Goal: Information Seeking & Learning: Learn about a topic

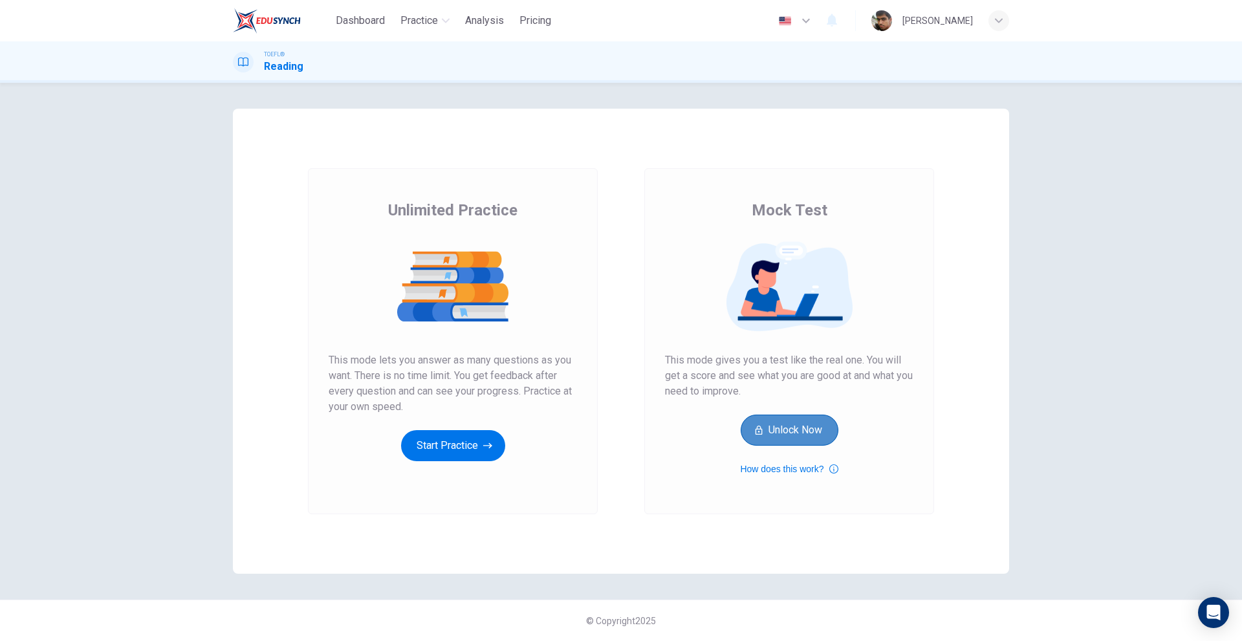
click at [784, 432] on button "Unlock Now" at bounding box center [790, 430] width 98 height 31
click at [368, 13] on span "Dashboard" at bounding box center [360, 21] width 49 height 16
click at [450, 445] on button "Start Practice" at bounding box center [453, 445] width 104 height 31
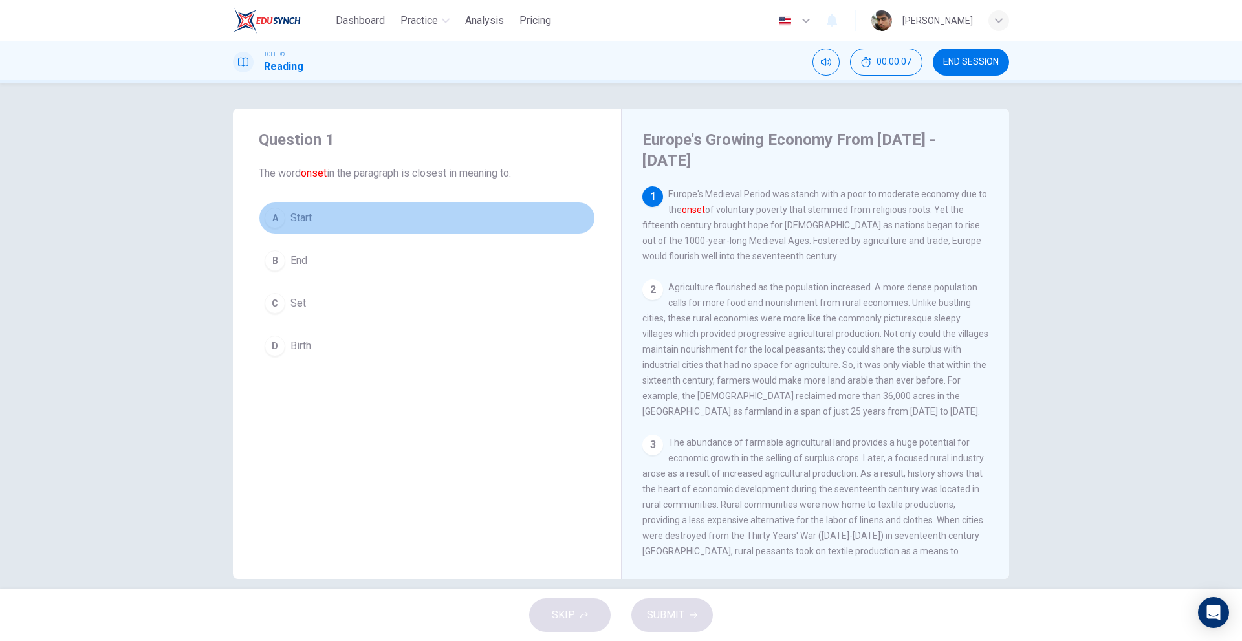
click at [272, 219] on div "A" at bounding box center [275, 218] width 21 height 21
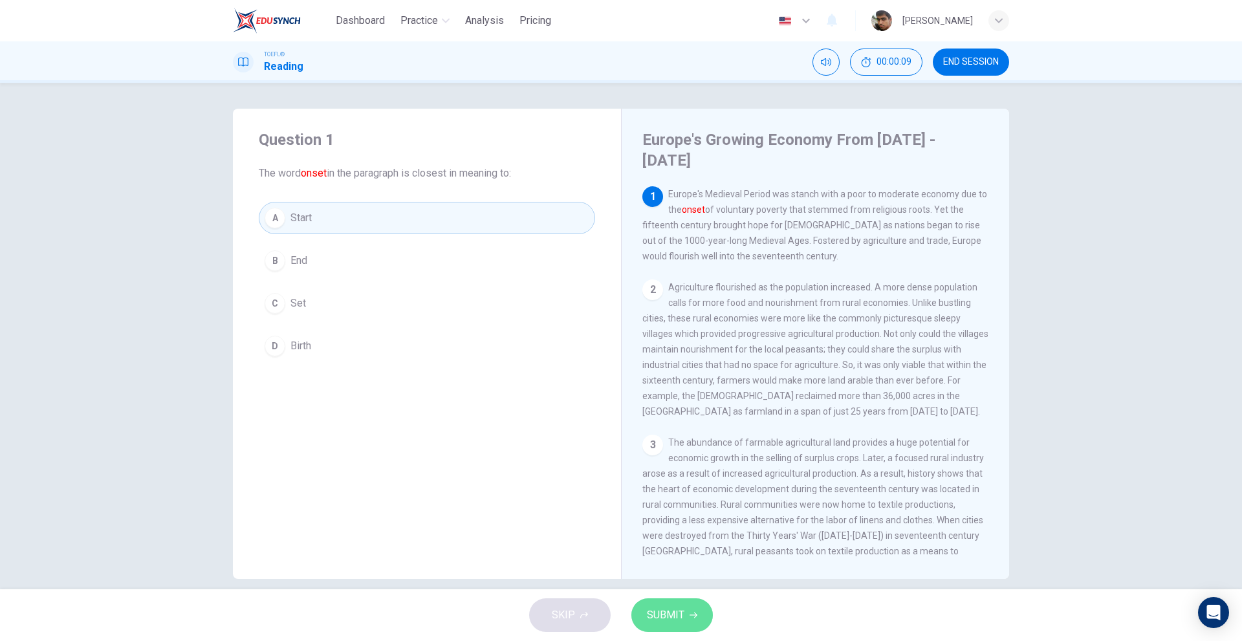
click at [668, 610] on span "SUBMIT" at bounding box center [666, 615] width 38 height 18
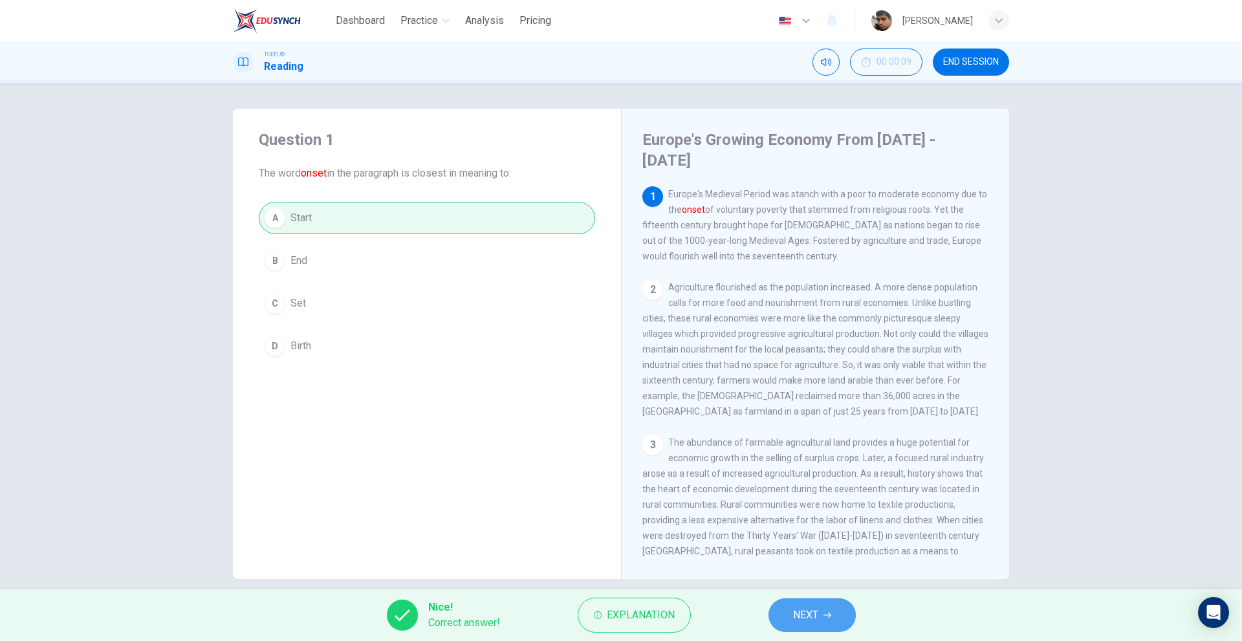
click at [807, 618] on span "NEXT" at bounding box center [805, 615] width 25 height 18
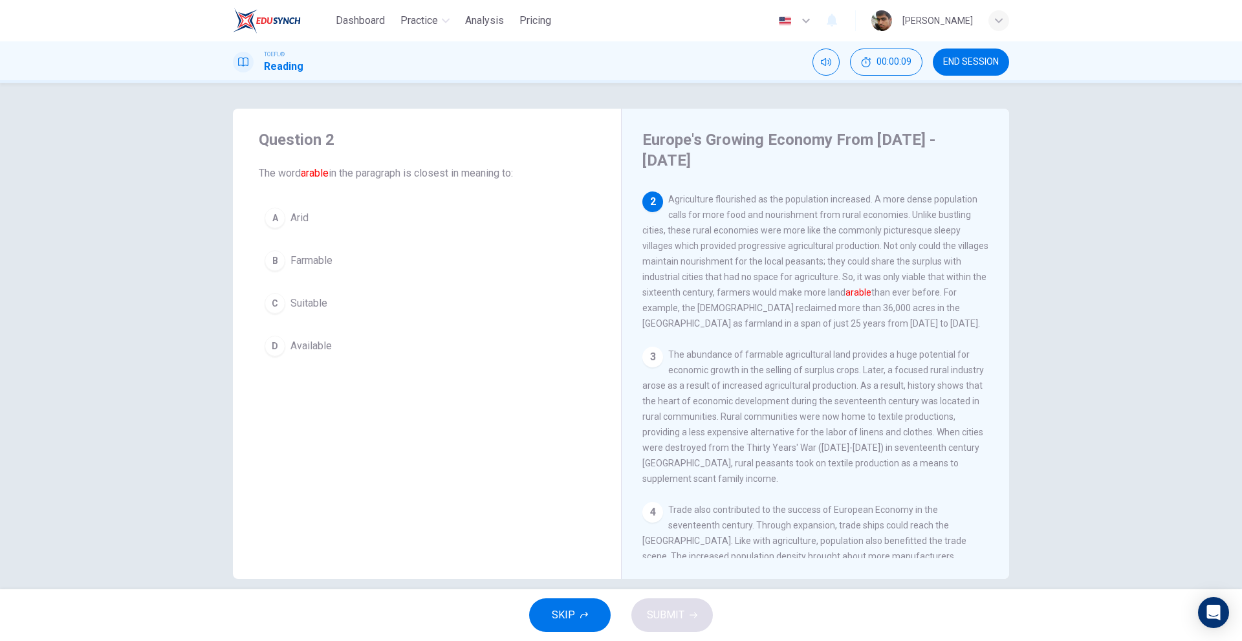
scroll to position [96, 0]
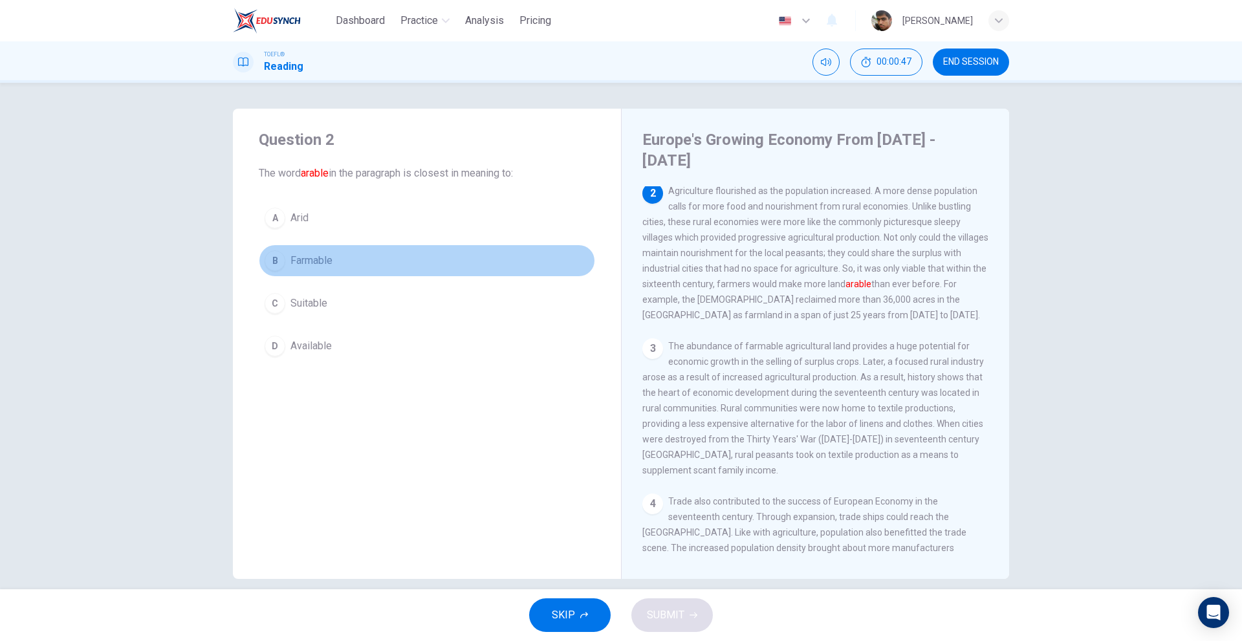
click at [314, 261] on span "Farmable" at bounding box center [312, 261] width 42 height 16
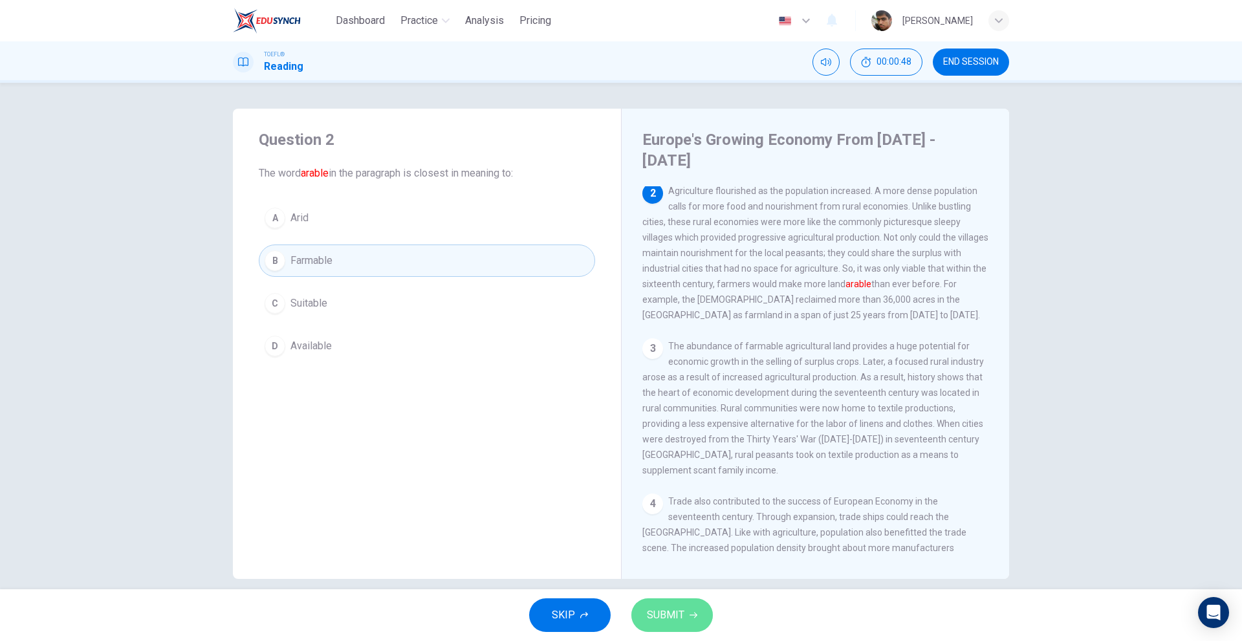
click at [672, 617] on span "SUBMIT" at bounding box center [666, 615] width 38 height 18
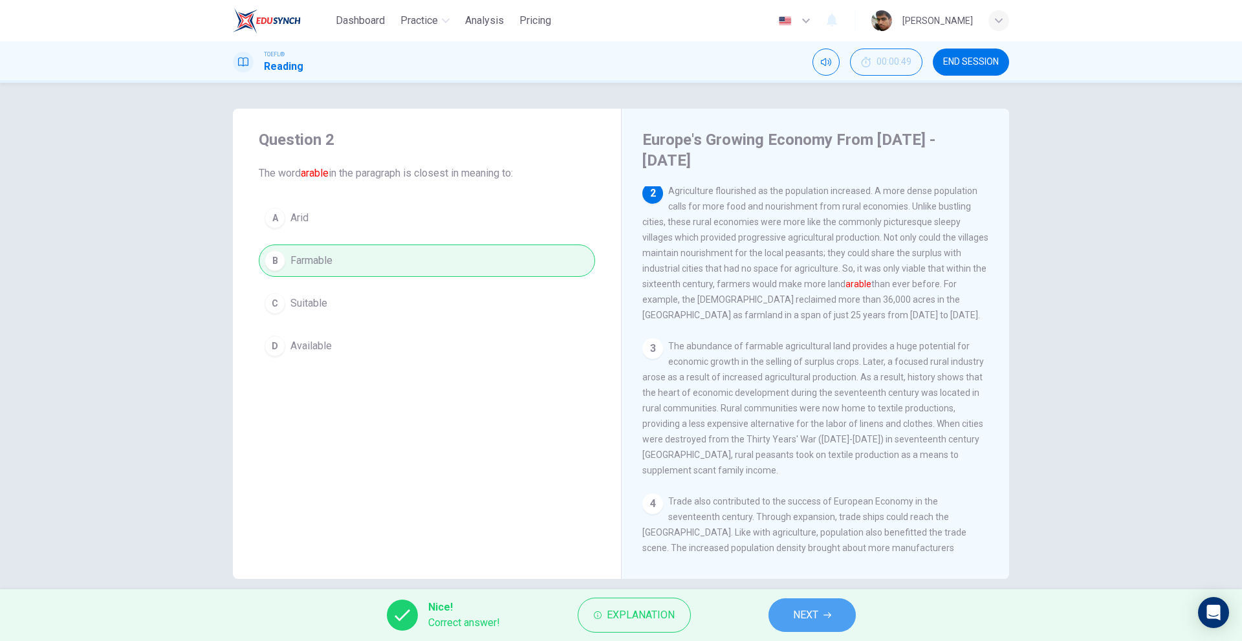
click at [834, 604] on button "NEXT" at bounding box center [812, 616] width 87 height 34
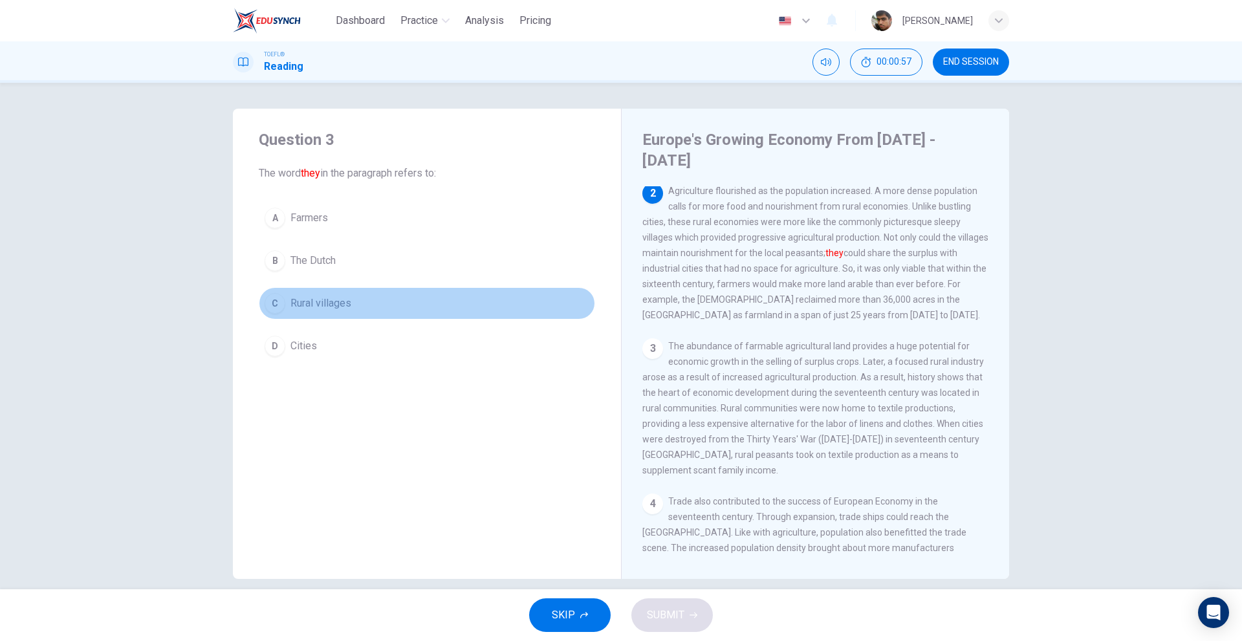
click at [336, 300] on span "Rural villages" at bounding box center [321, 304] width 61 height 16
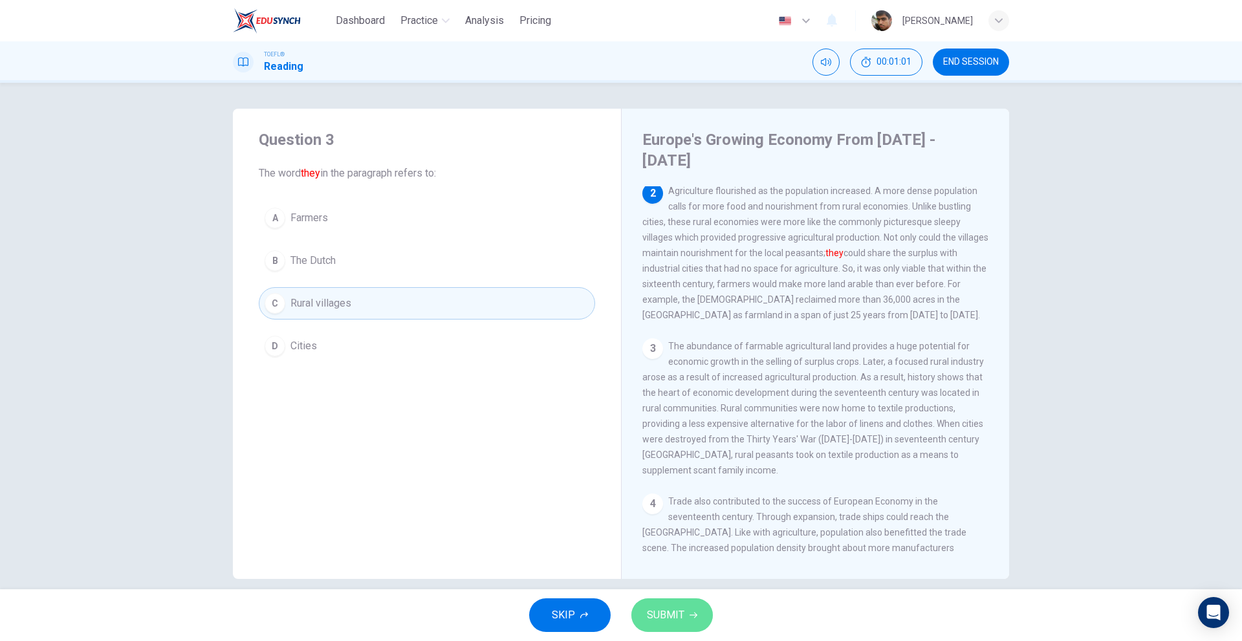
click at [672, 601] on button "SUBMIT" at bounding box center [673, 616] width 82 height 34
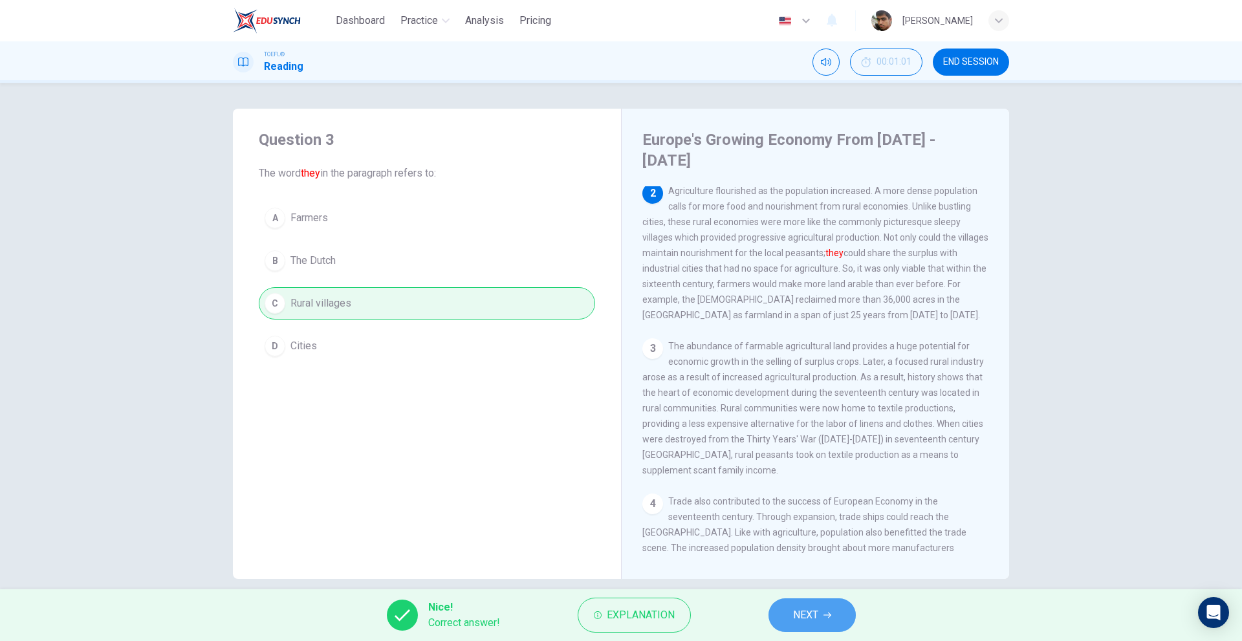
click at [803, 608] on span "NEXT" at bounding box center [805, 615] width 25 height 18
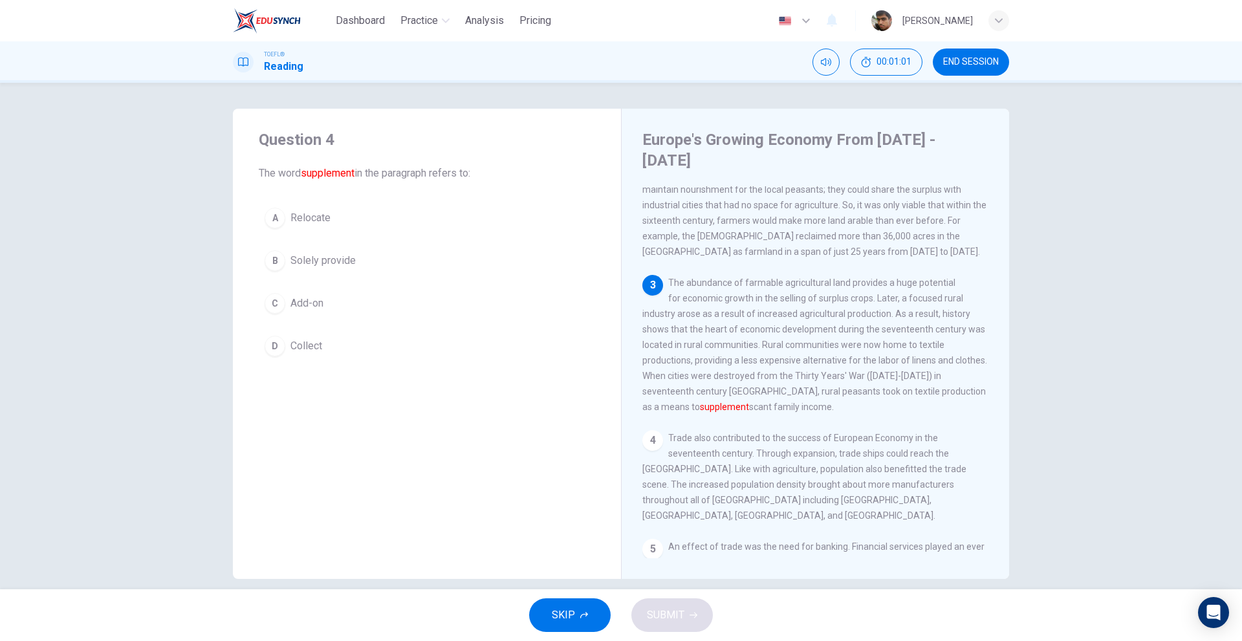
scroll to position [160, 0]
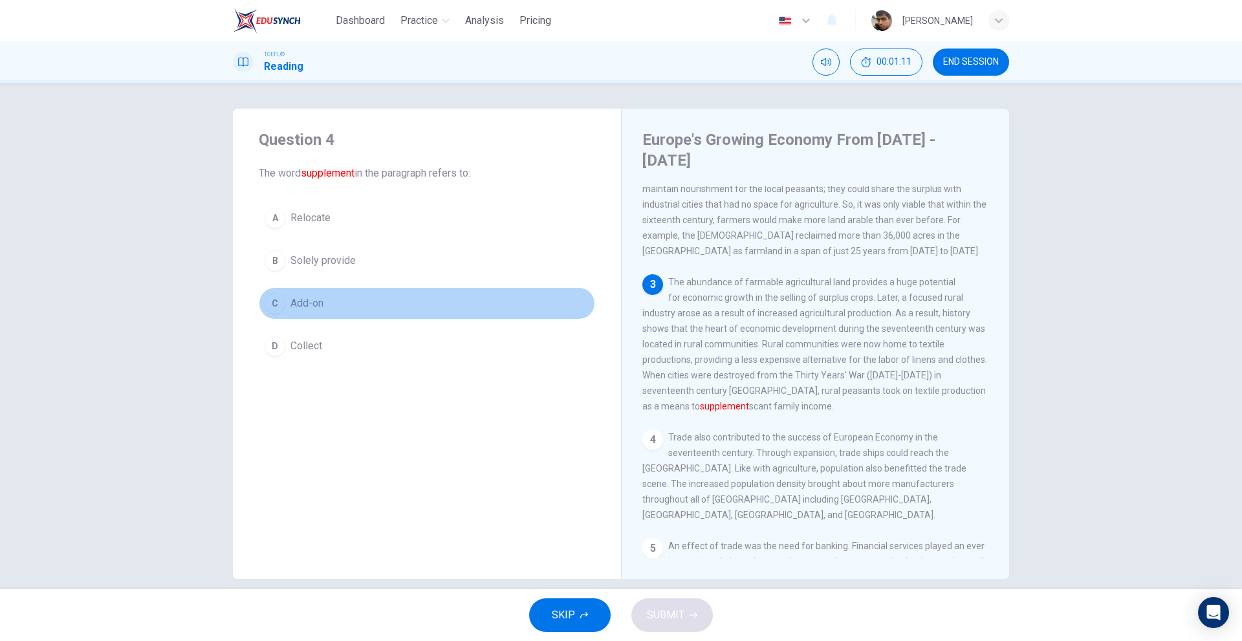
click at [309, 299] on span "Add-on" at bounding box center [307, 304] width 33 height 16
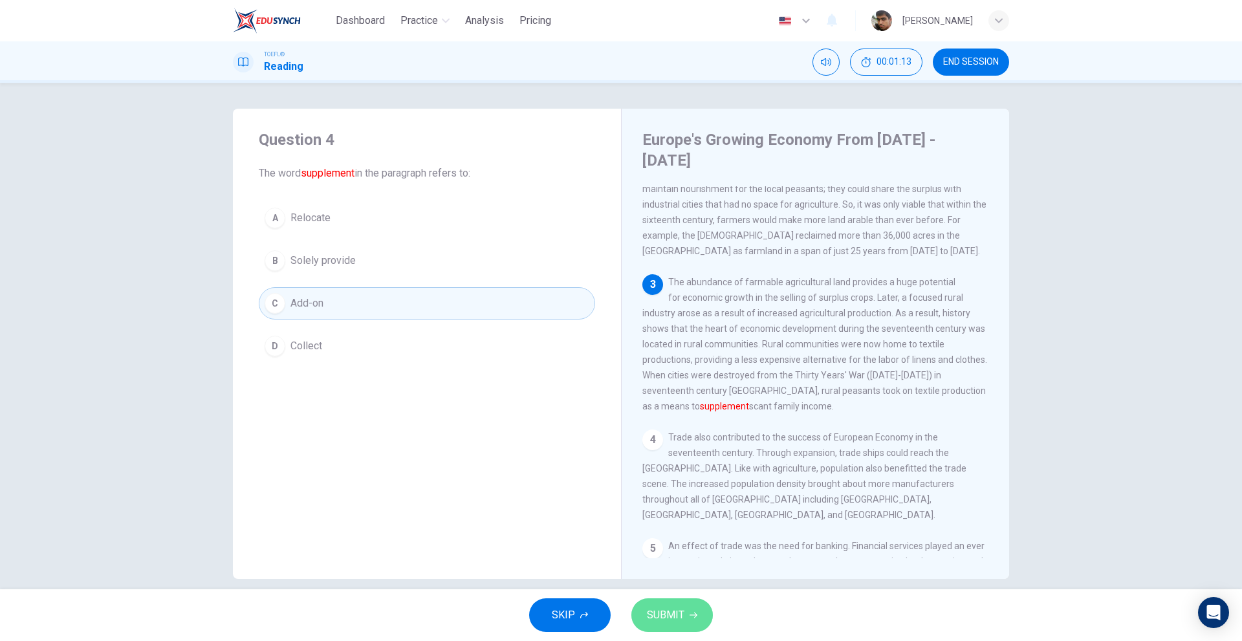
click at [659, 614] on span "SUBMIT" at bounding box center [666, 615] width 38 height 18
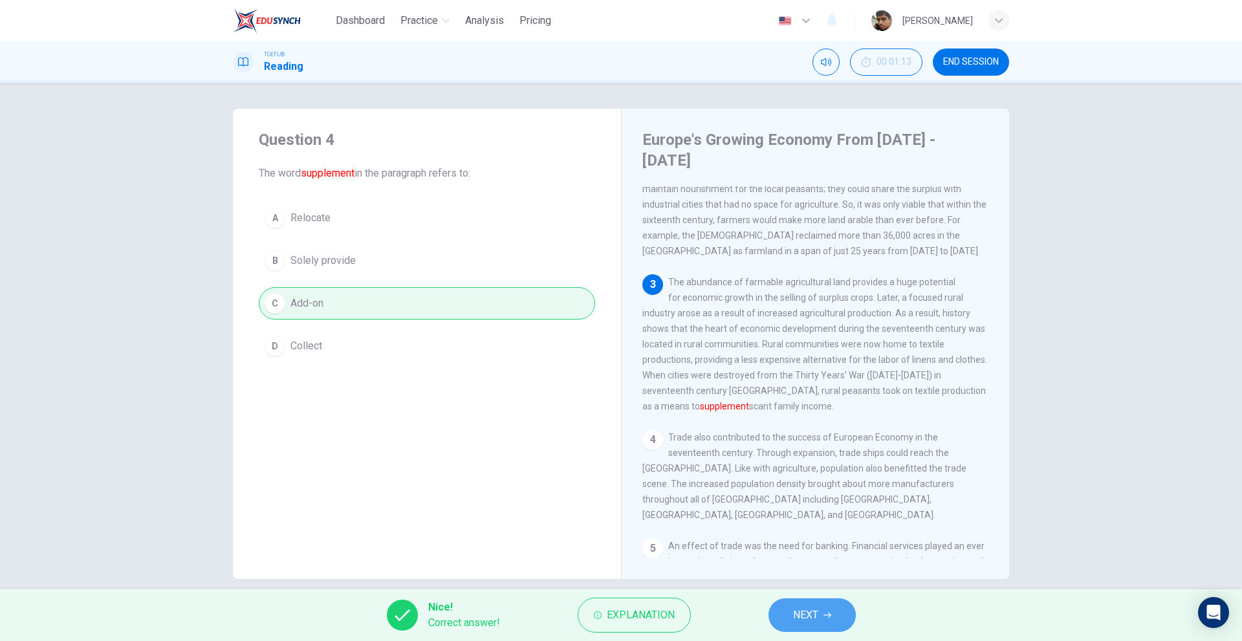
click at [811, 611] on span "NEXT" at bounding box center [805, 615] width 25 height 18
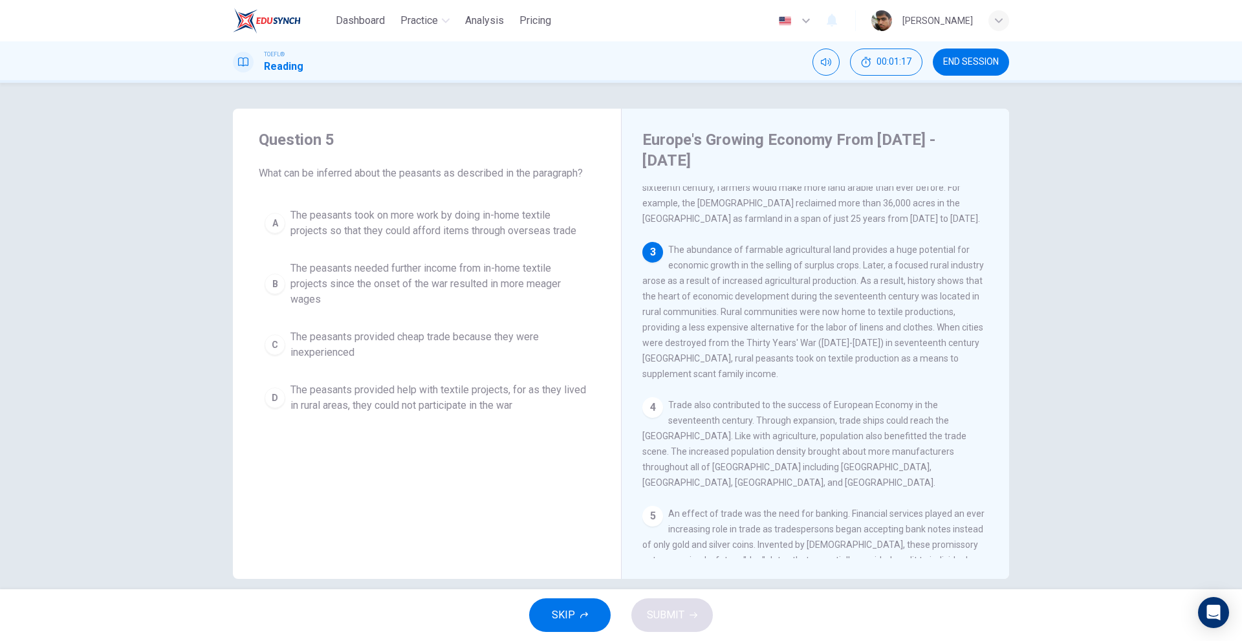
scroll to position [192, 0]
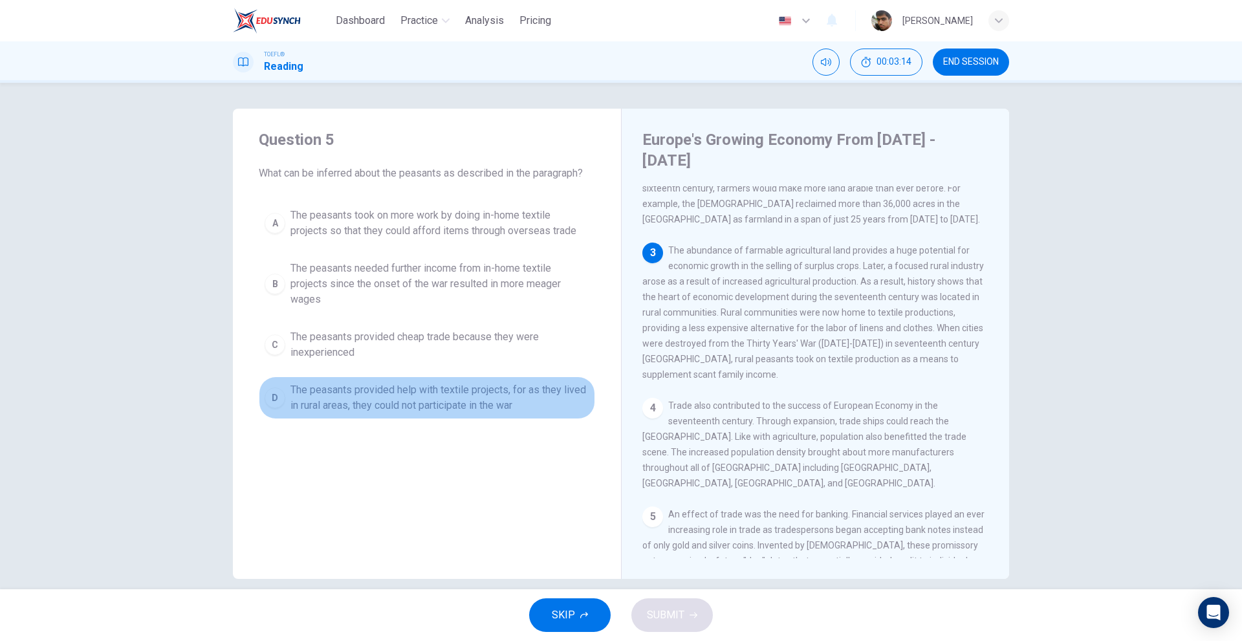
click at [409, 393] on span "The peasants provided help with textile projects, for as they lived in rural ar…" at bounding box center [440, 397] width 299 height 31
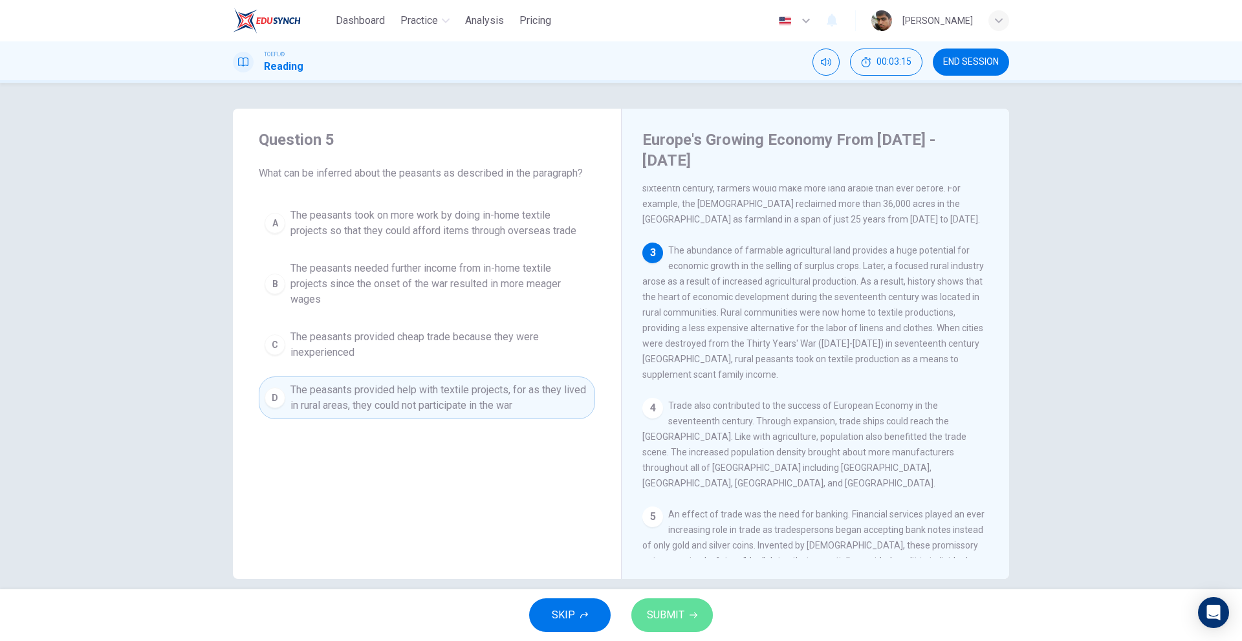
click at [668, 610] on span "SUBMIT" at bounding box center [666, 615] width 38 height 18
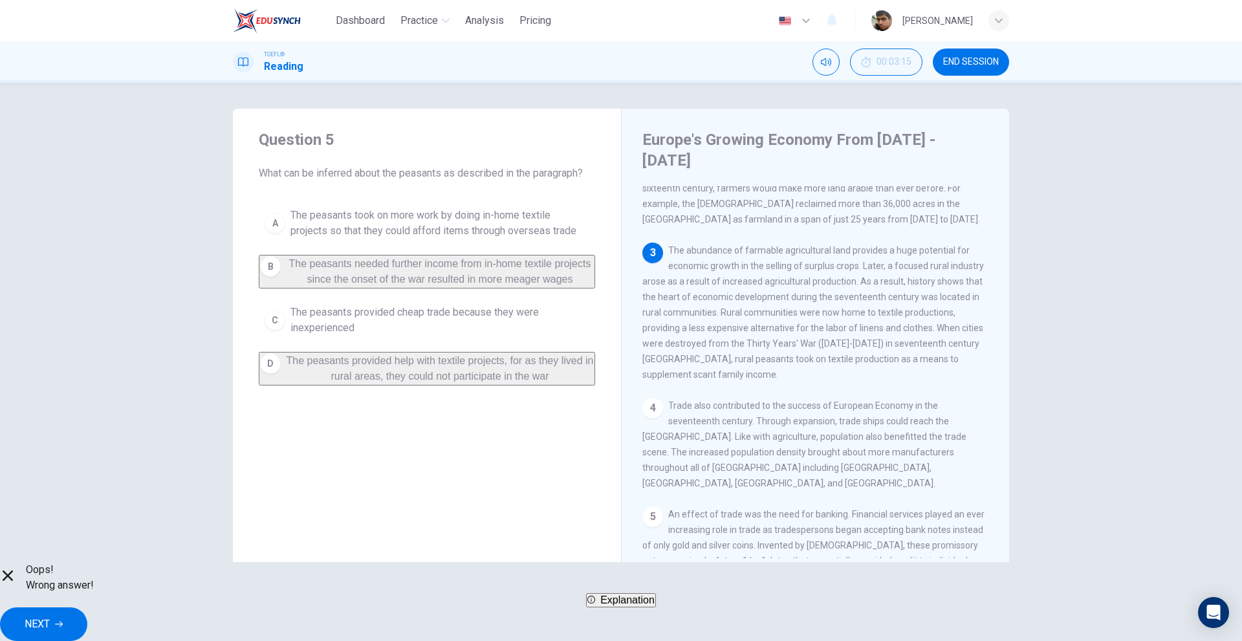
click at [538, 294] on div "A The peasants took on more work by doing in-home textile projects so that they…" at bounding box center [427, 294] width 337 height 184
click at [50, 615] on span "NEXT" at bounding box center [37, 624] width 25 height 18
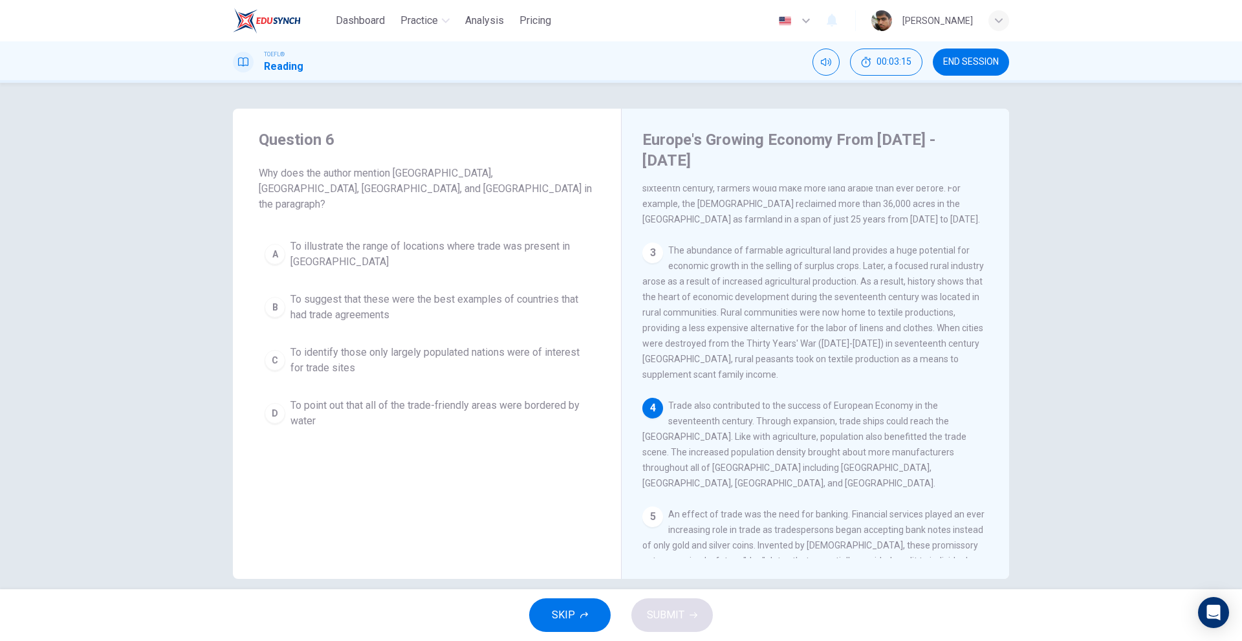
scroll to position [257, 0]
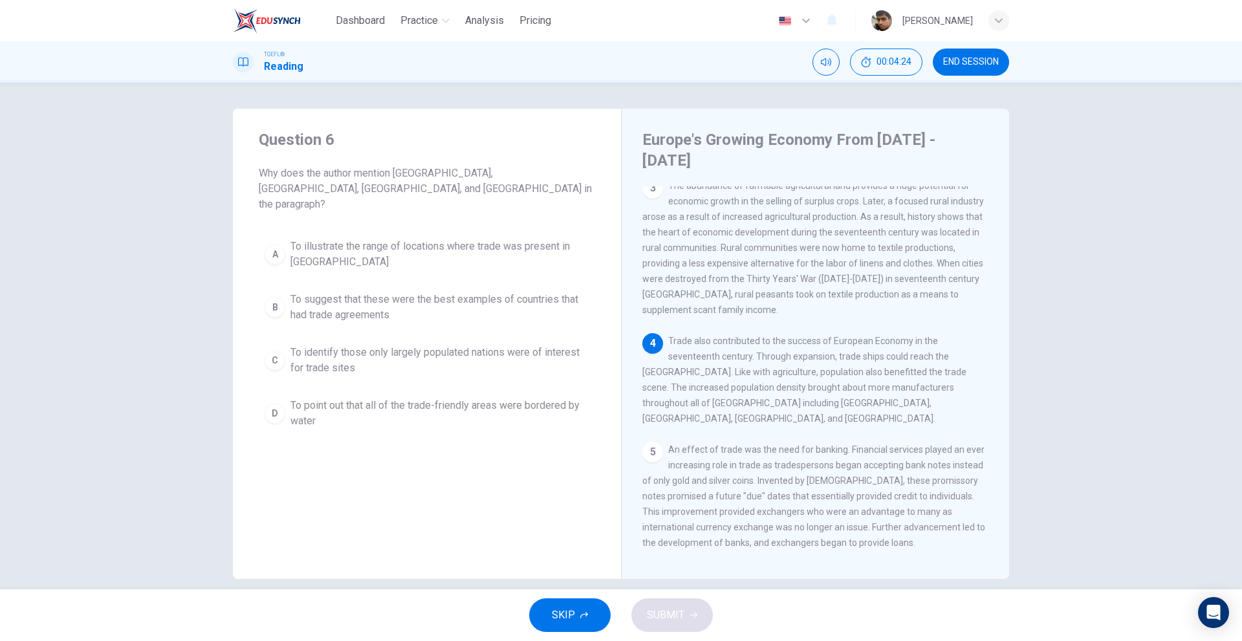
click at [426, 349] on span "To identify those only largely populated nations were of interest for trade sit…" at bounding box center [440, 360] width 299 height 31
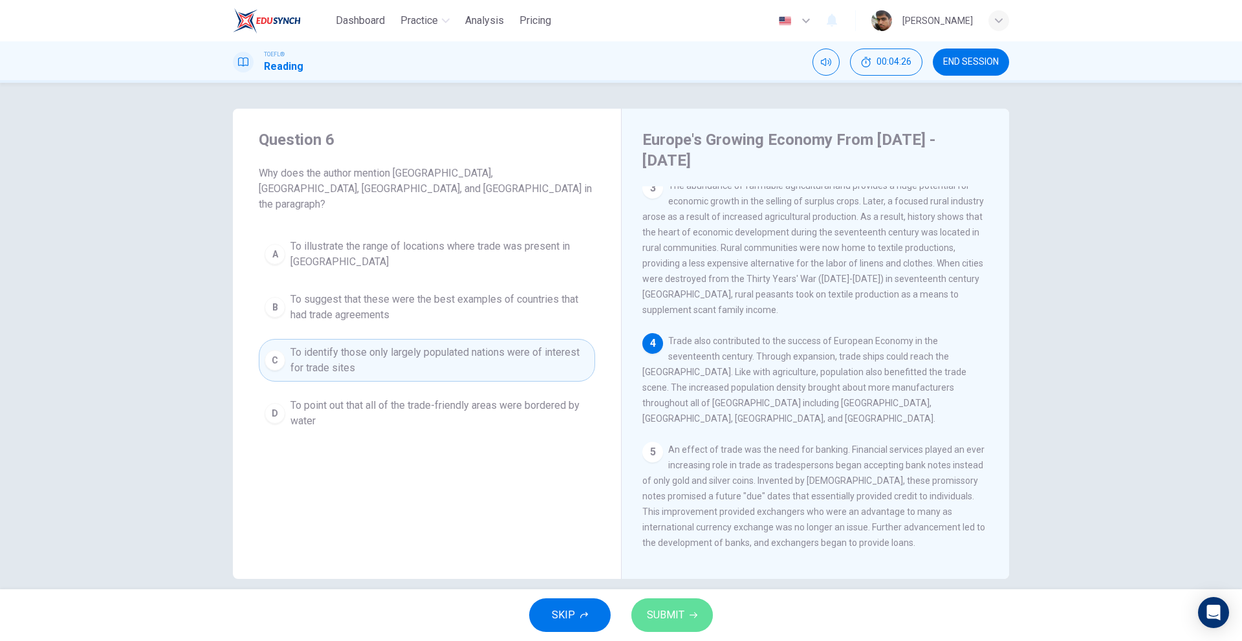
click at [652, 605] on button "SUBMIT" at bounding box center [673, 616] width 82 height 34
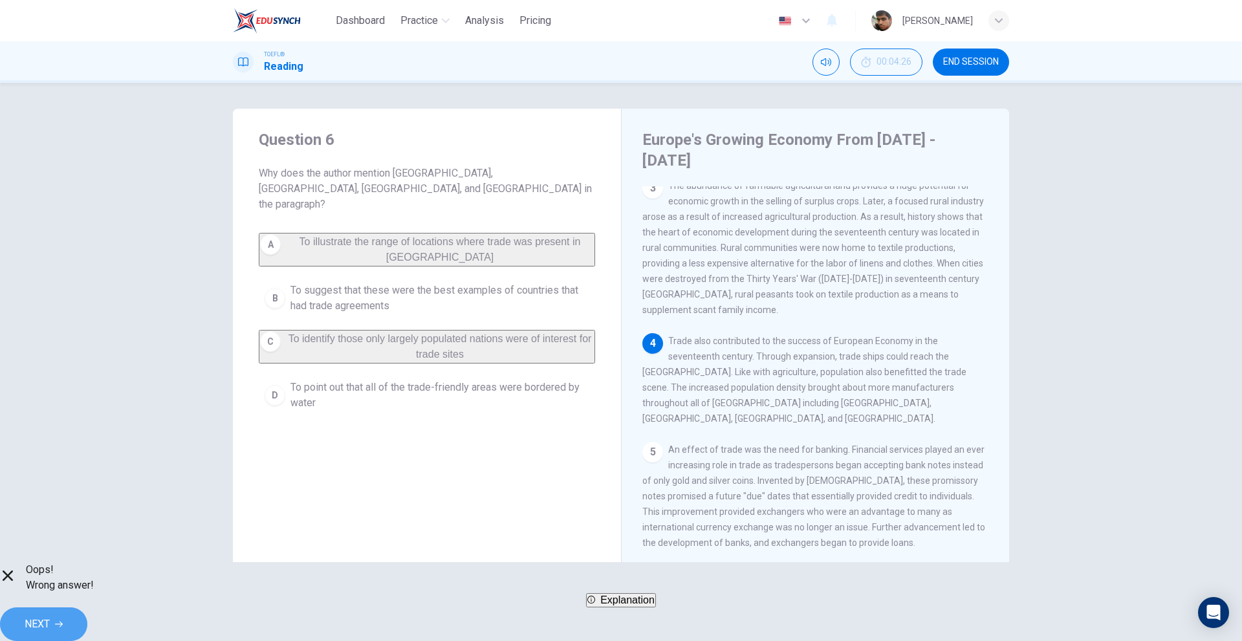
click at [87, 608] on button "NEXT" at bounding box center [43, 625] width 87 height 34
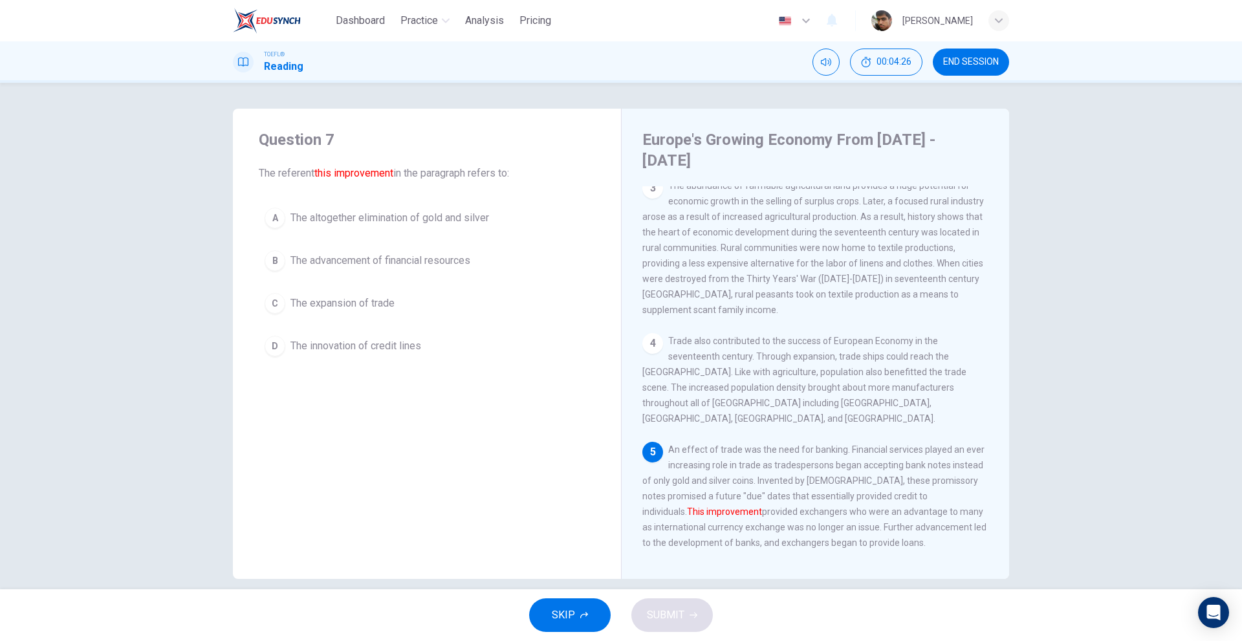
scroll to position [386, 0]
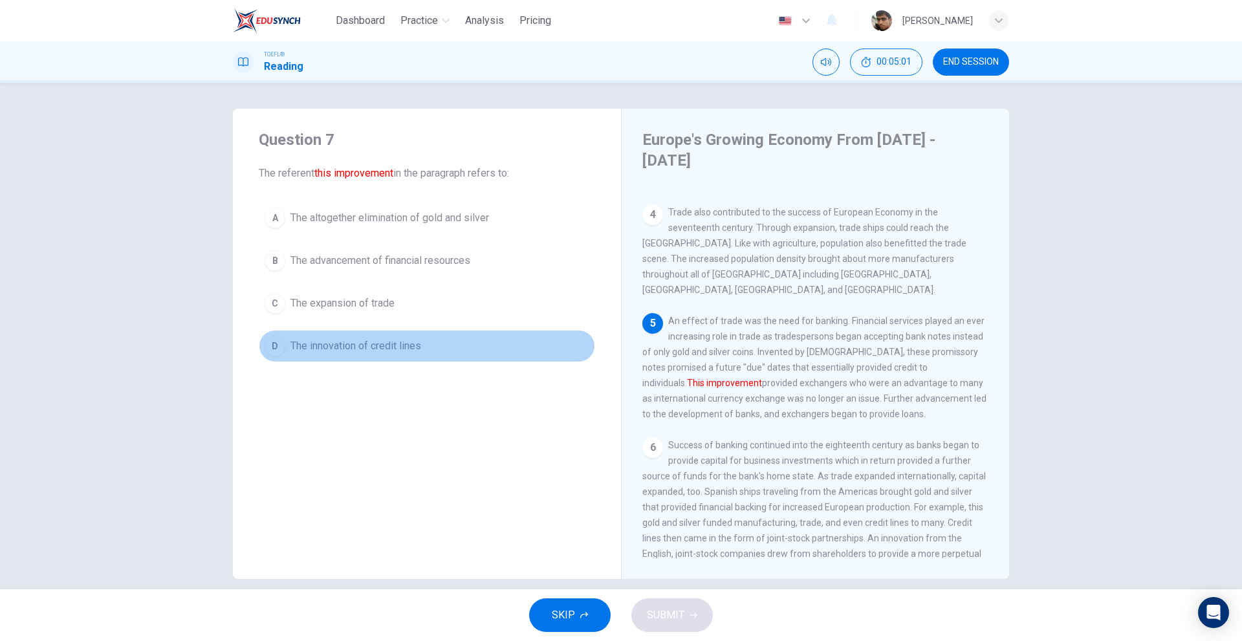
click at [360, 348] on span "The innovation of credit lines" at bounding box center [356, 346] width 131 height 16
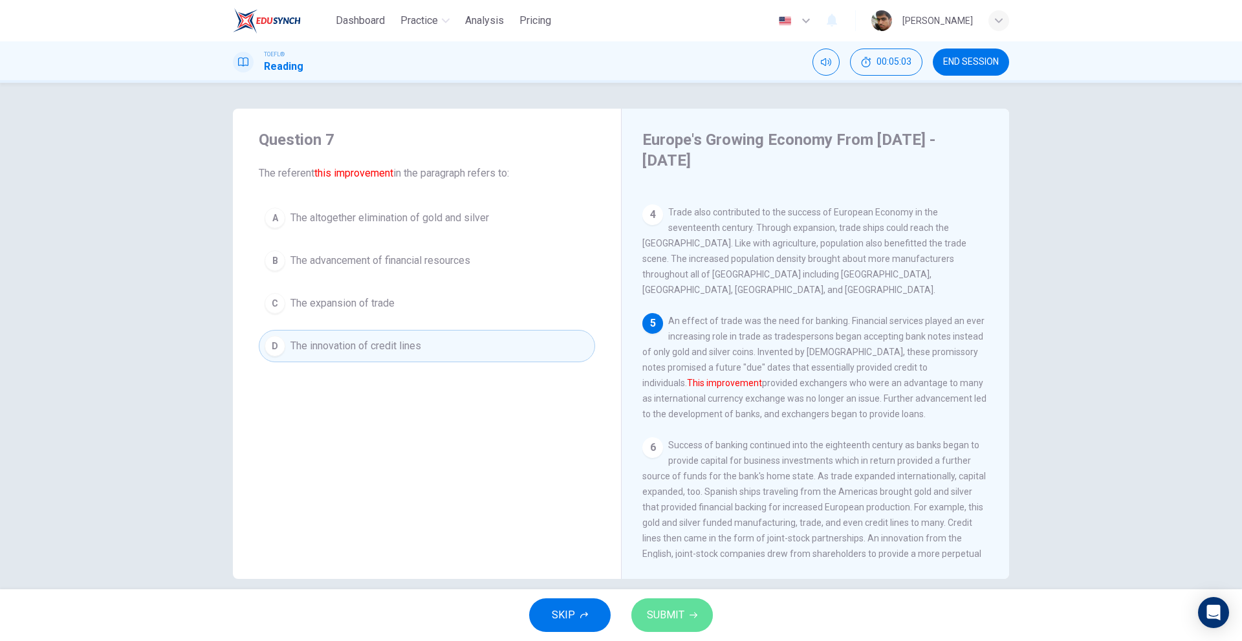
click at [689, 611] on button "SUBMIT" at bounding box center [673, 616] width 82 height 34
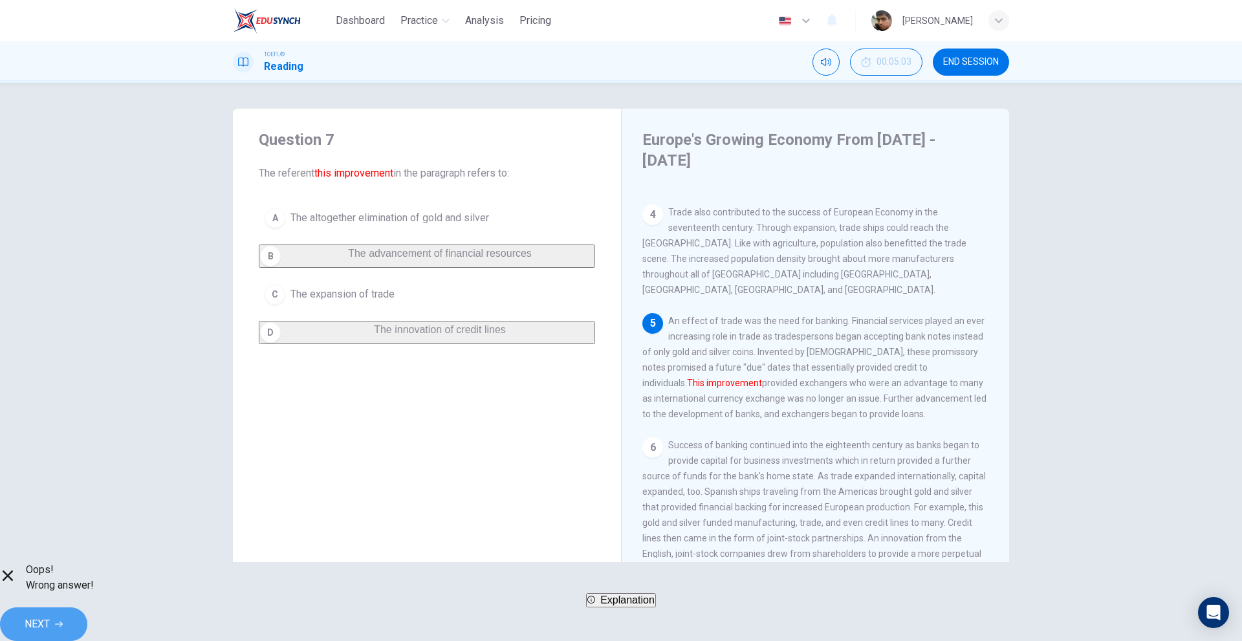
click at [87, 608] on button "NEXT" at bounding box center [43, 625] width 87 height 34
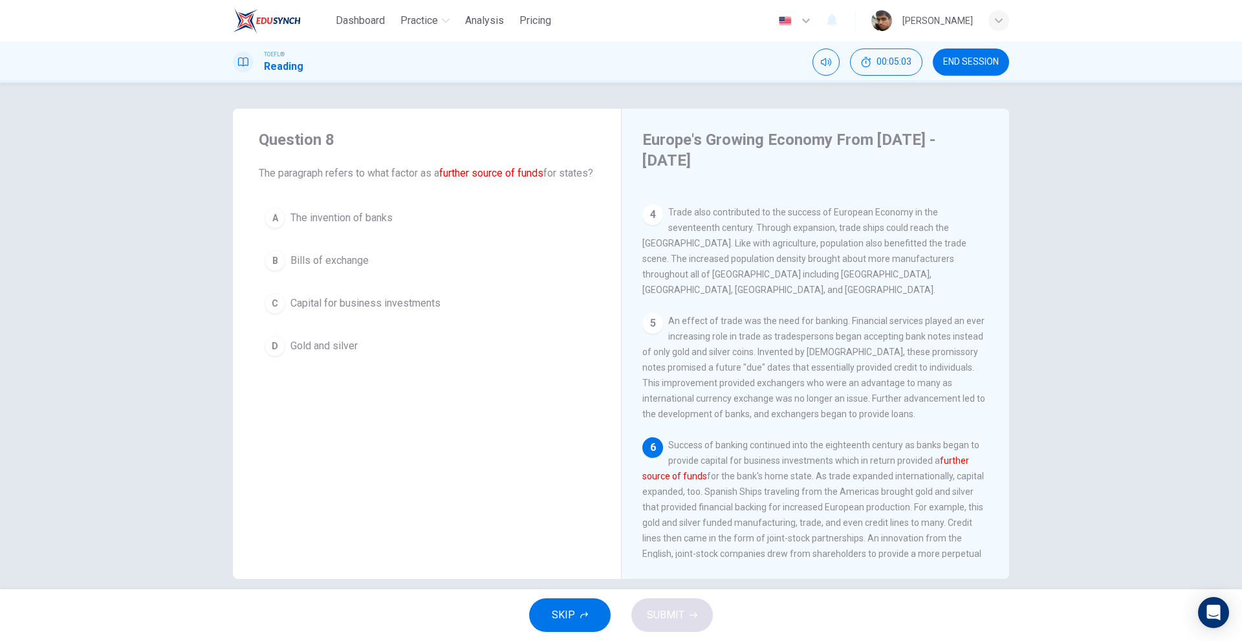
scroll to position [433, 0]
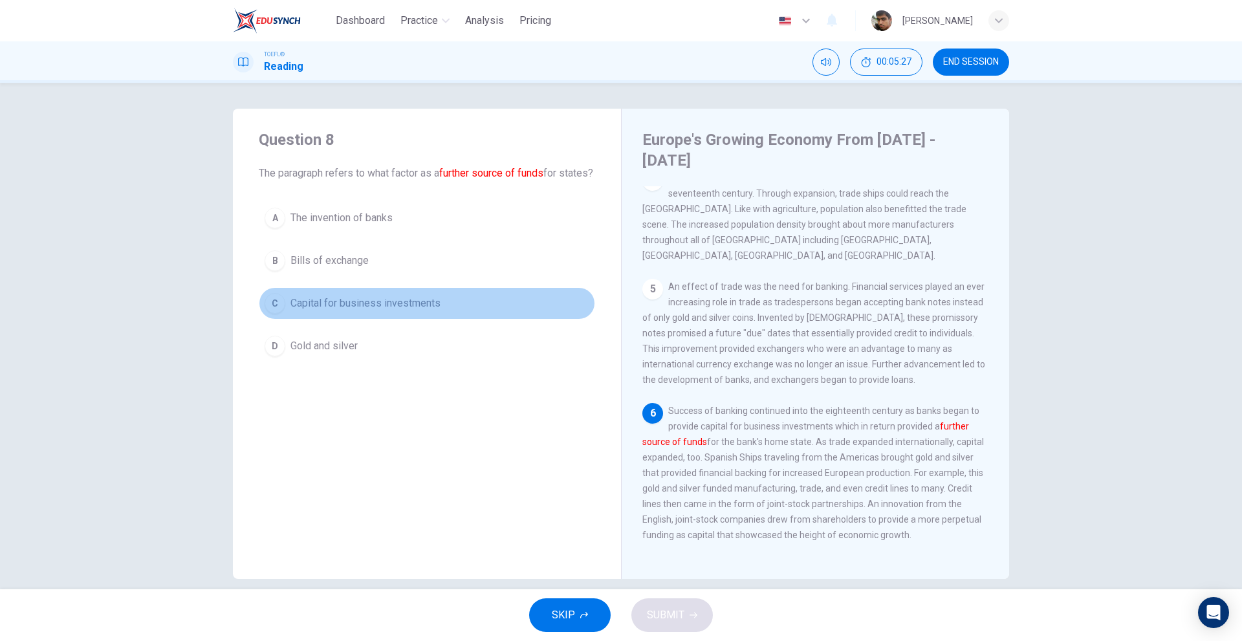
click at [360, 311] on span "Capital for business investments" at bounding box center [366, 304] width 150 height 16
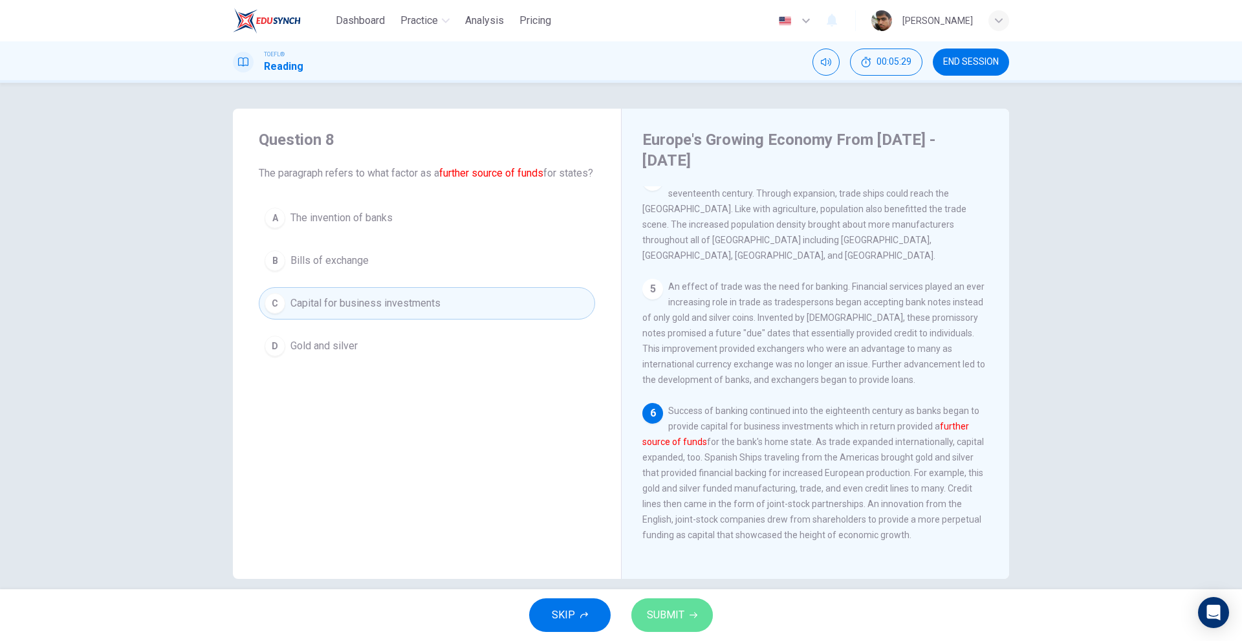
click at [647, 614] on span "SUBMIT" at bounding box center [666, 615] width 38 height 18
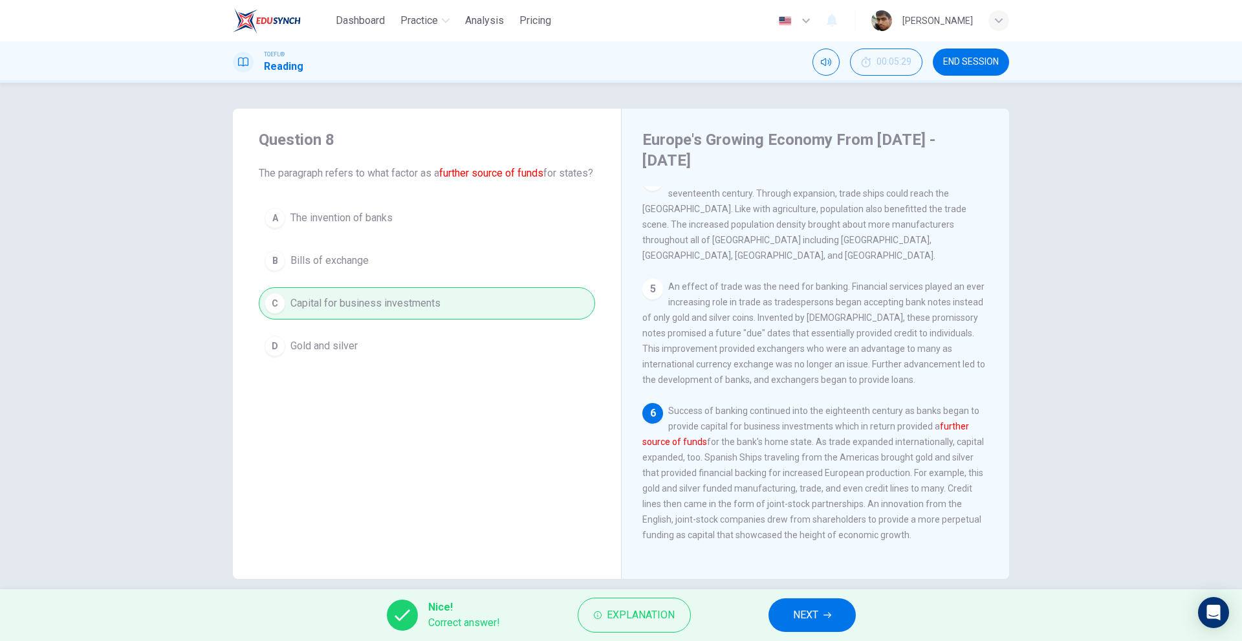
click at [821, 607] on button "NEXT" at bounding box center [812, 616] width 87 height 34
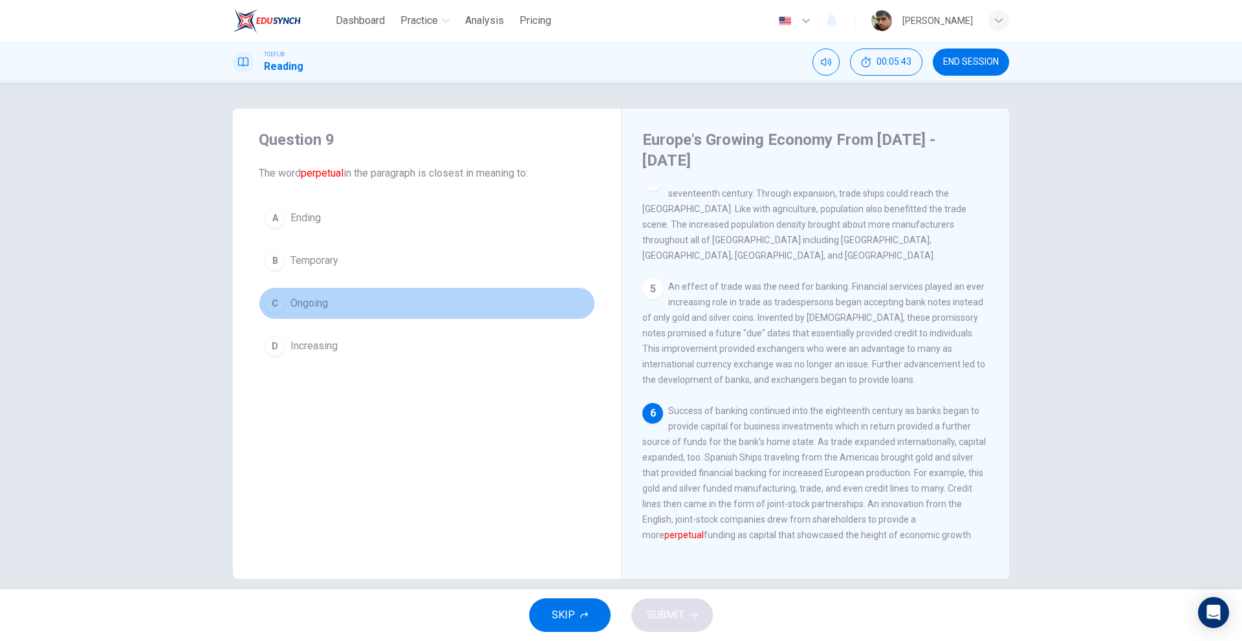
click at [314, 303] on span "Ongoing" at bounding box center [310, 304] width 38 height 16
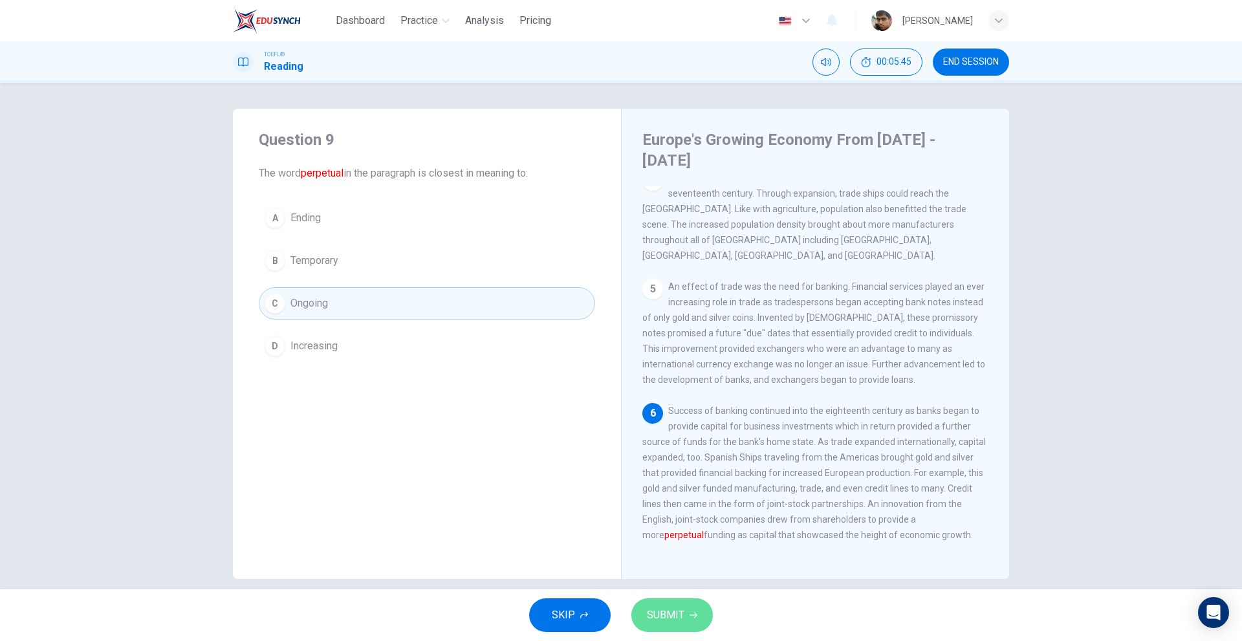
click at [660, 607] on span "SUBMIT" at bounding box center [666, 615] width 38 height 18
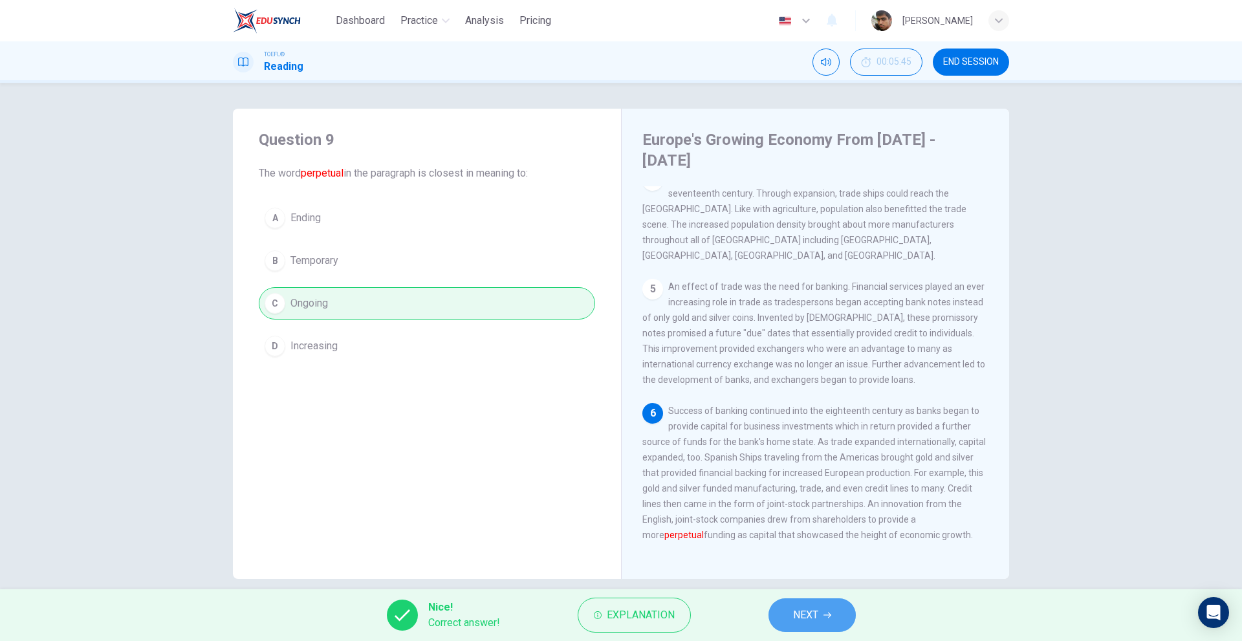
click at [797, 624] on button "NEXT" at bounding box center [812, 616] width 87 height 34
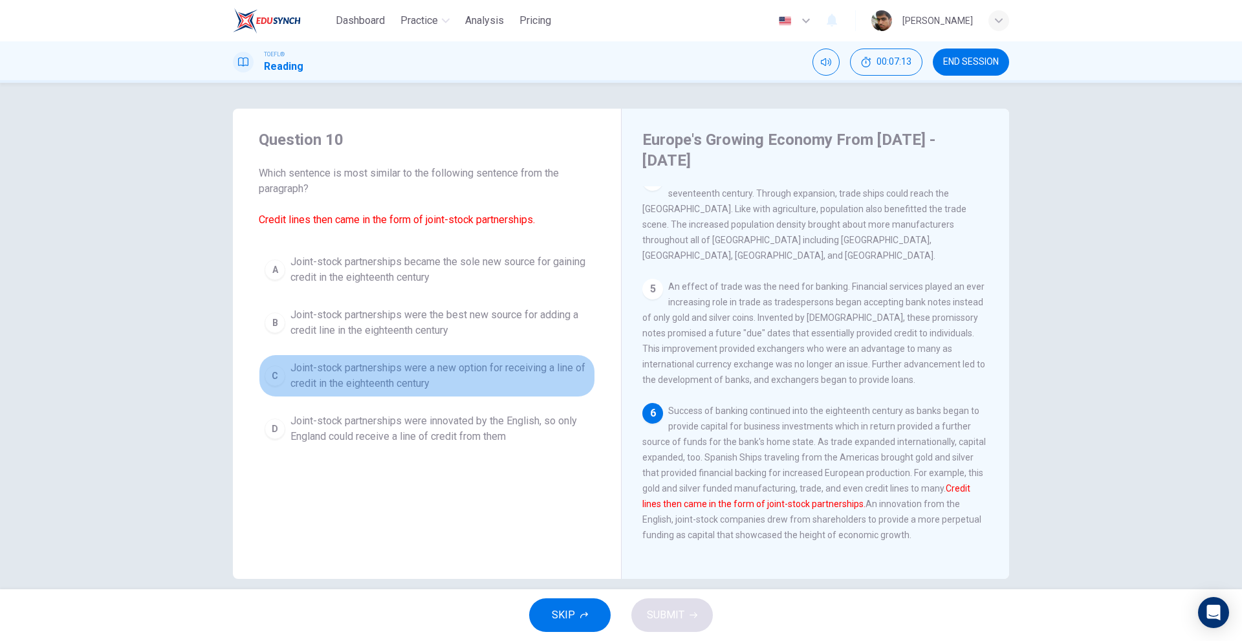
click at [406, 370] on span "Joint-stock partnerships were a new option for receiving a line of credit in th…" at bounding box center [440, 375] width 299 height 31
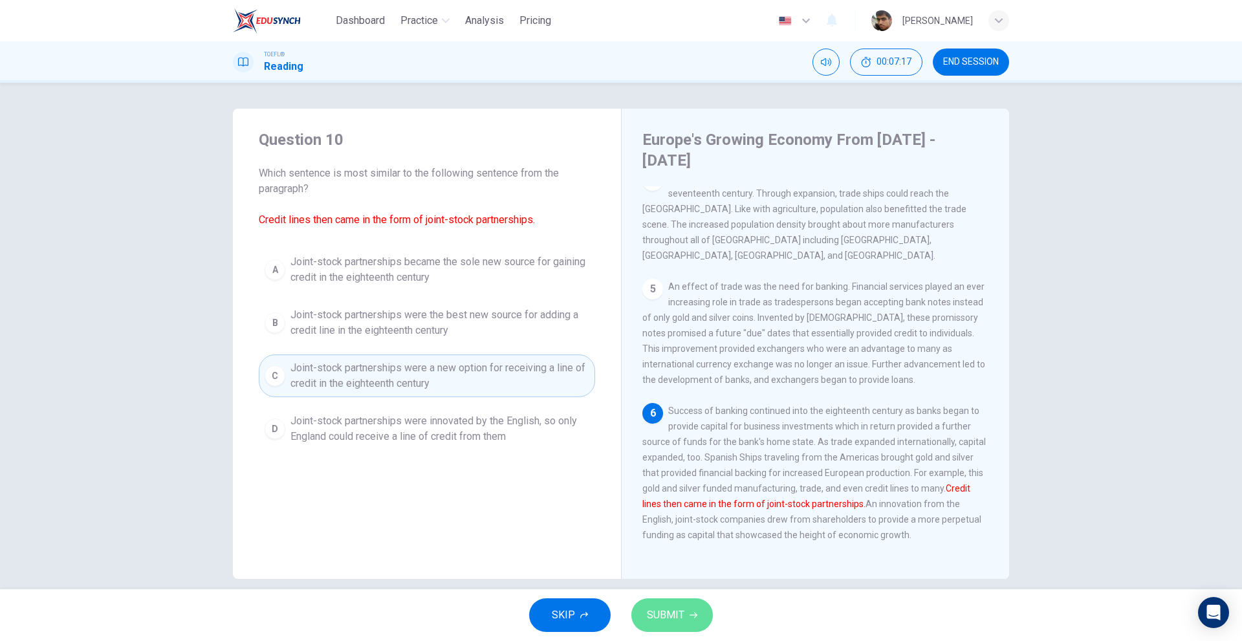
click at [684, 612] on button "SUBMIT" at bounding box center [673, 616] width 82 height 34
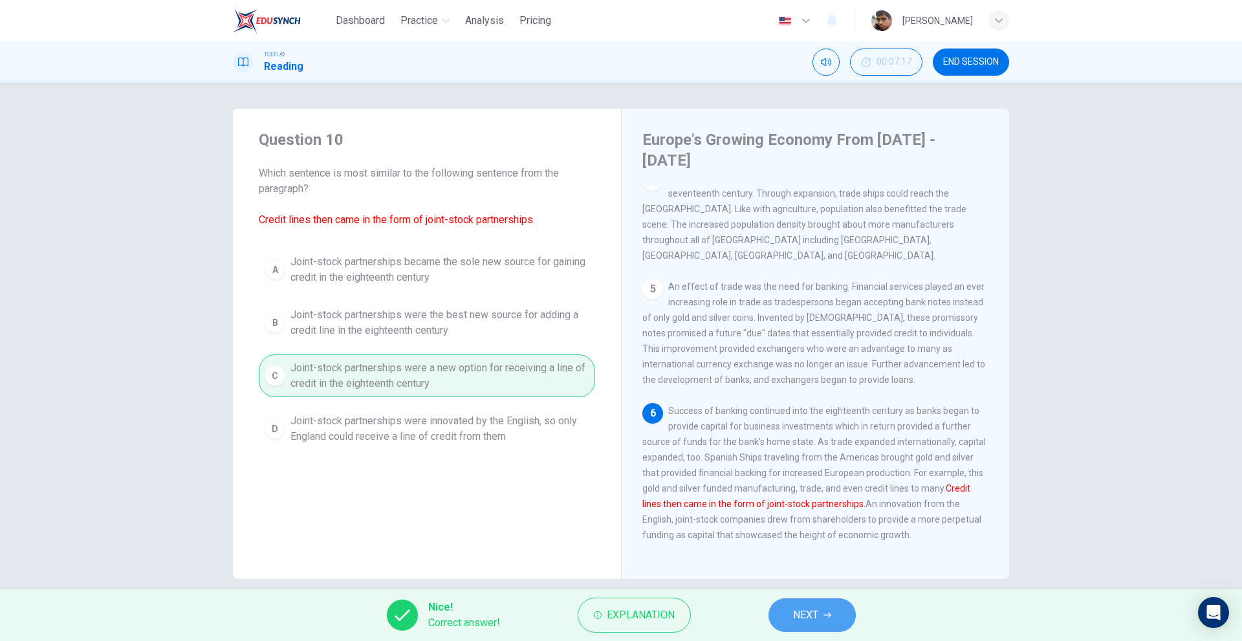
click at [789, 617] on button "NEXT" at bounding box center [812, 616] width 87 height 34
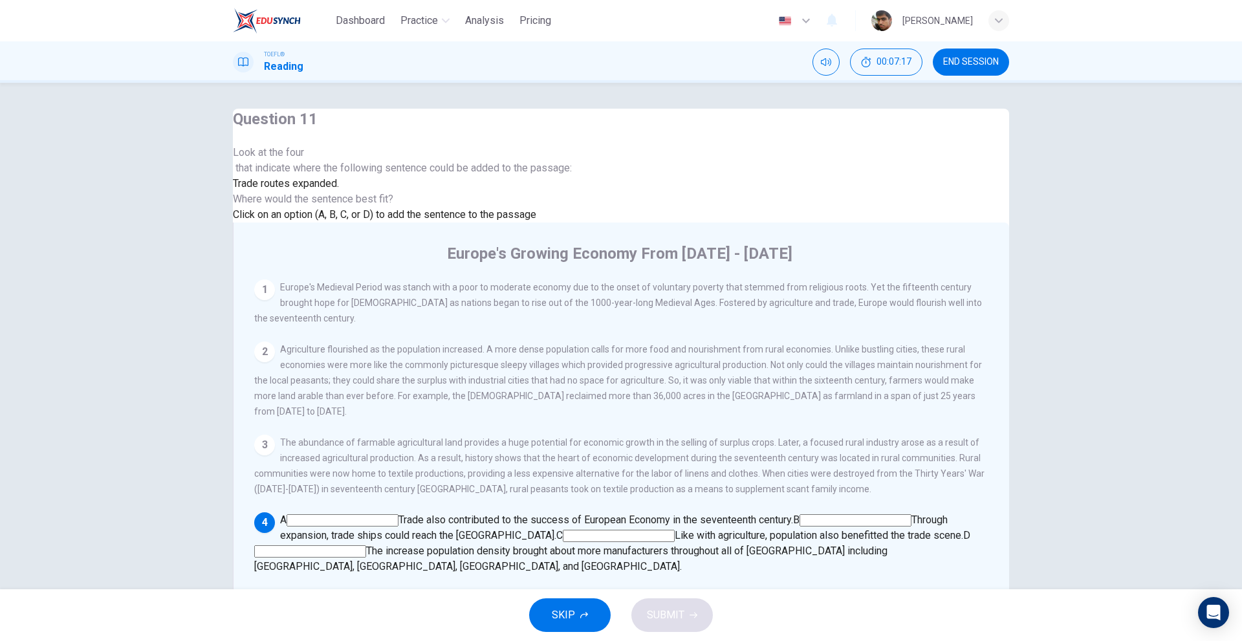
scroll to position [274, 0]
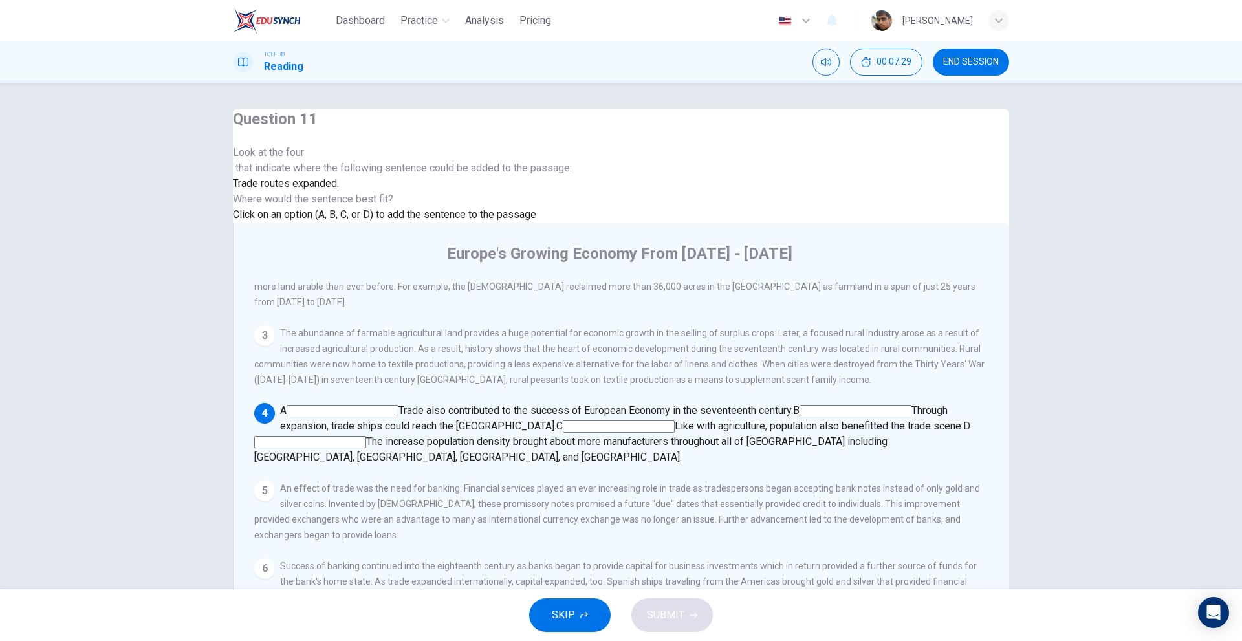
click at [342, 160] on div at bounding box center [402, 160] width 339 height 0
click at [399, 405] on input at bounding box center [343, 411] width 112 height 12
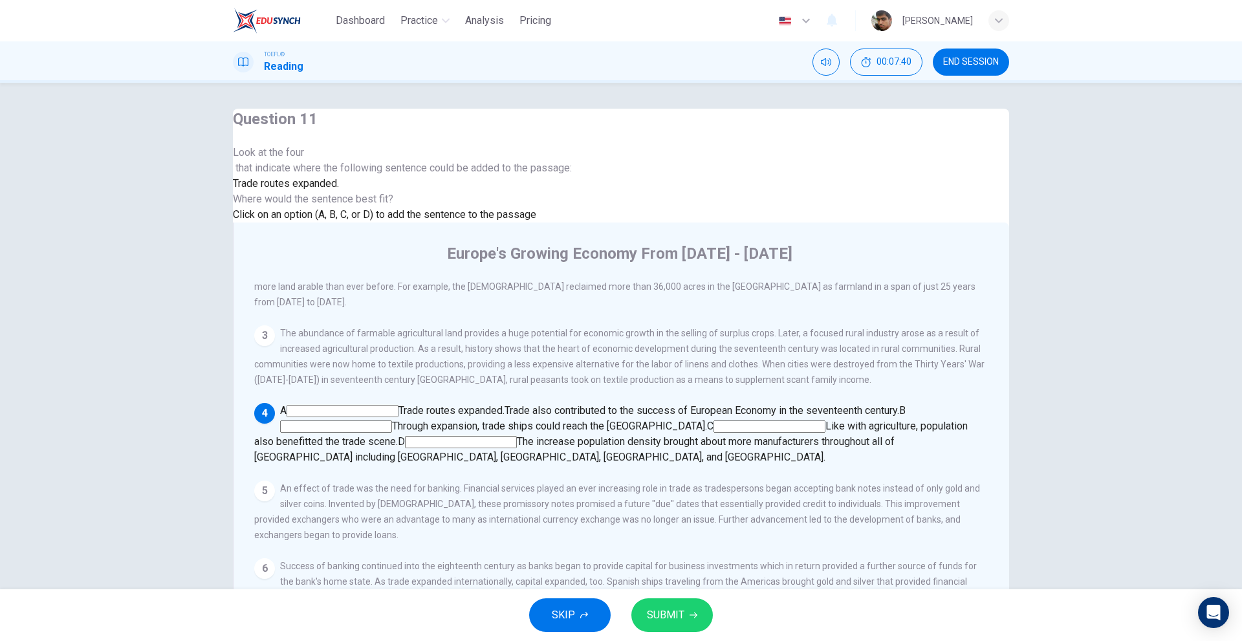
click at [392, 421] on input at bounding box center [336, 427] width 112 height 12
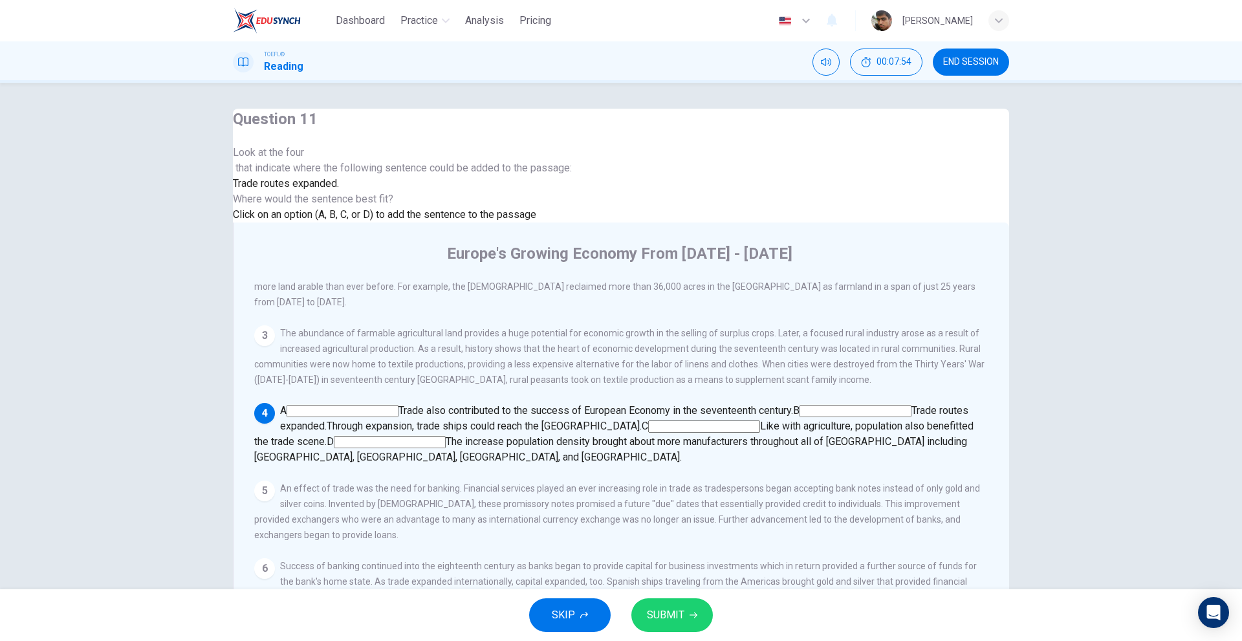
click at [760, 421] on input at bounding box center [704, 427] width 112 height 12
click at [495, 436] on input at bounding box center [439, 442] width 112 height 12
click at [399, 405] on input at bounding box center [343, 411] width 112 height 12
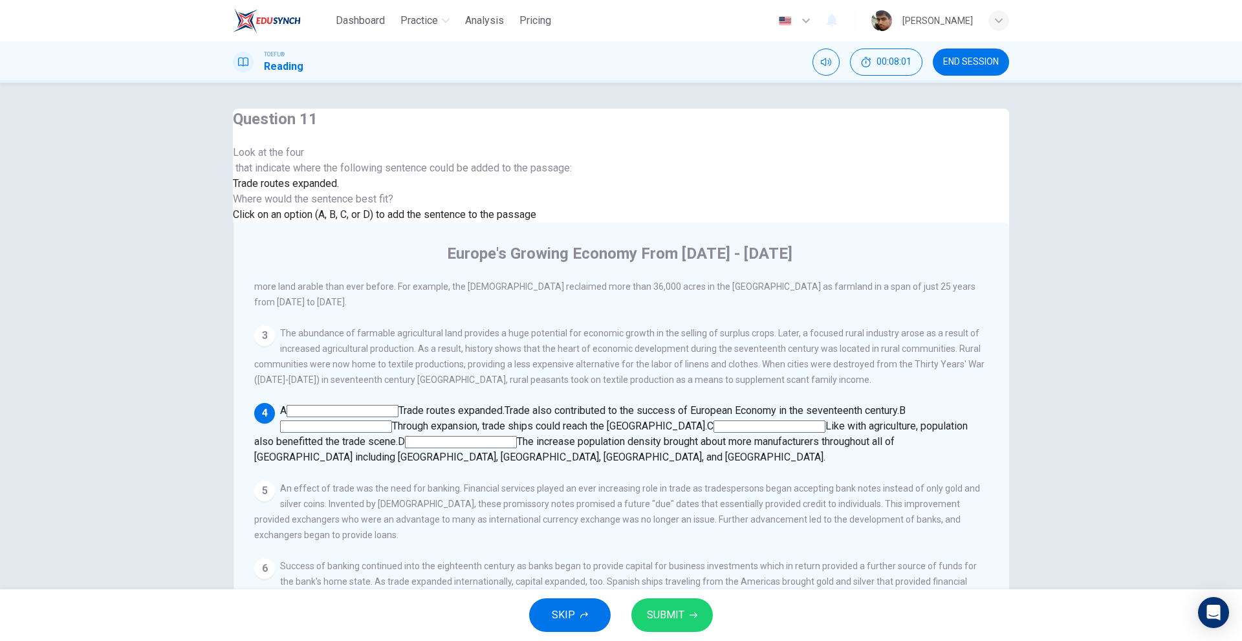
click at [392, 421] on input at bounding box center [336, 427] width 112 height 12
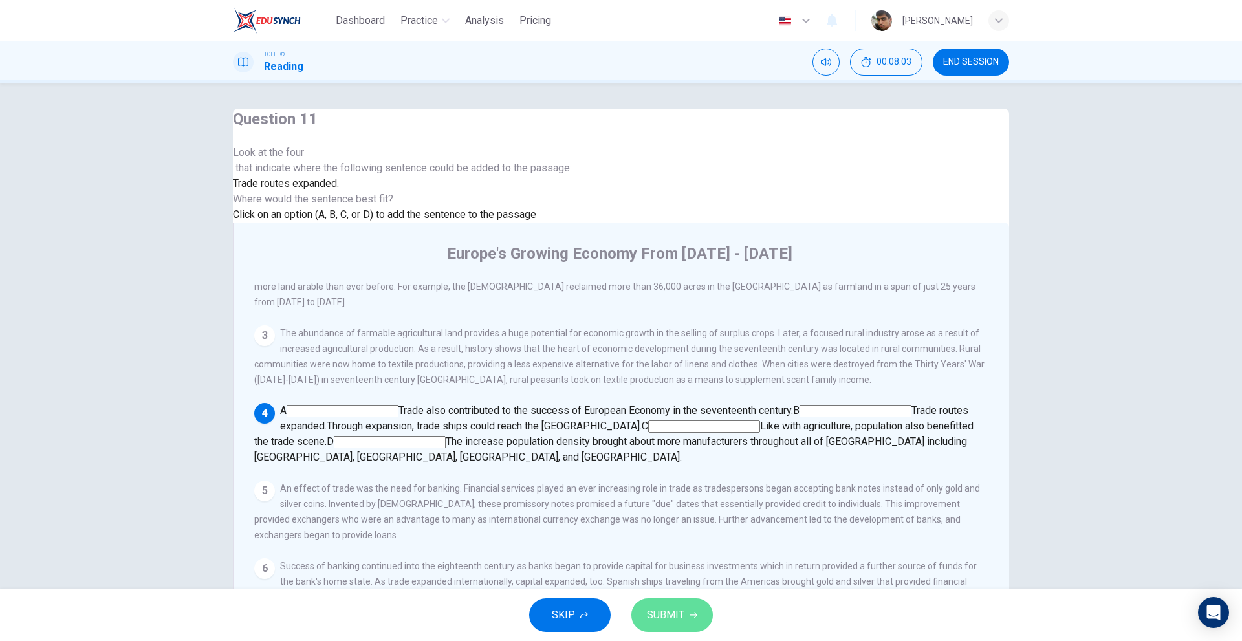
click at [685, 616] on button "SUBMIT" at bounding box center [673, 616] width 82 height 34
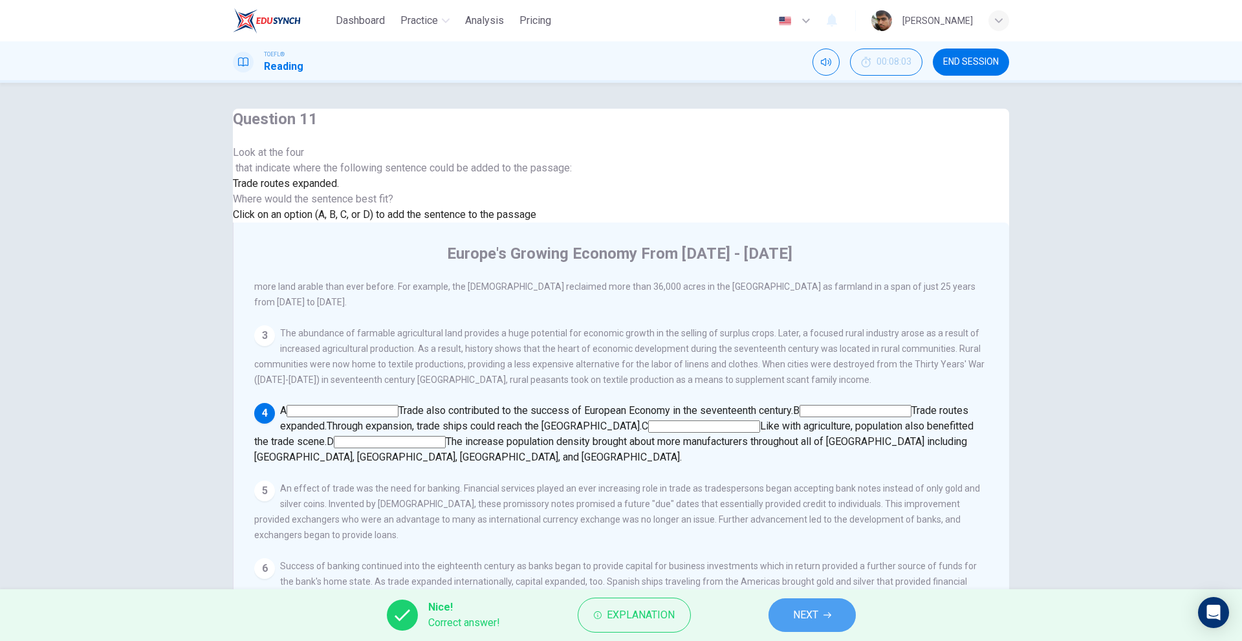
click at [808, 608] on span "NEXT" at bounding box center [805, 615] width 25 height 18
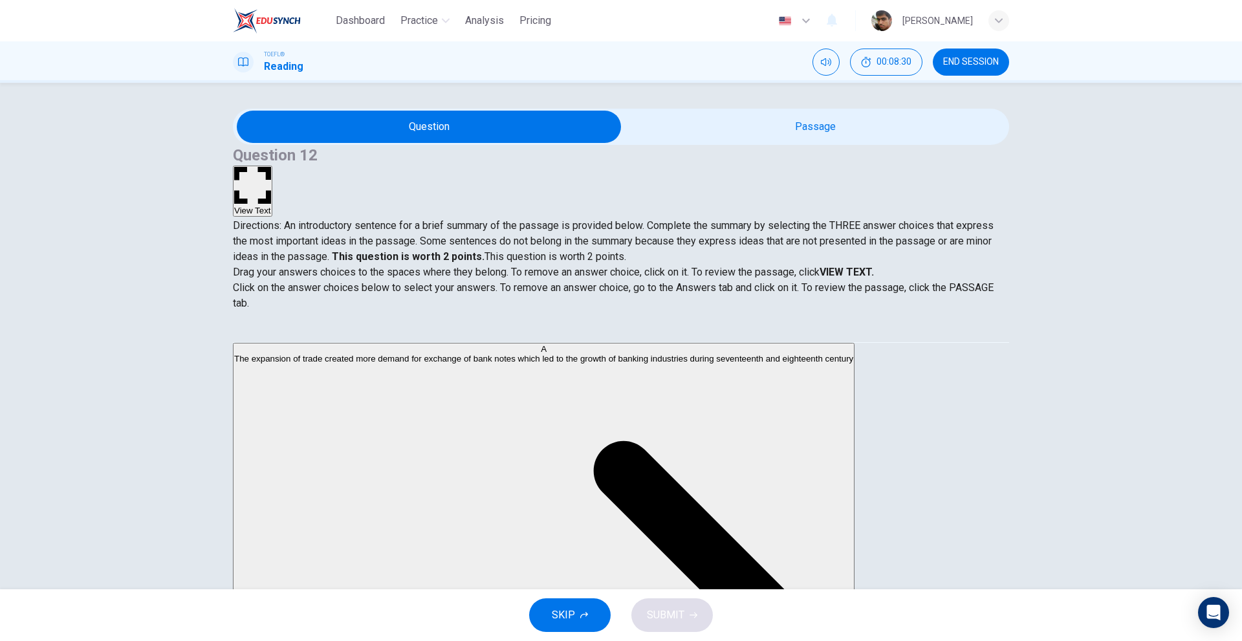
scroll to position [1, 0]
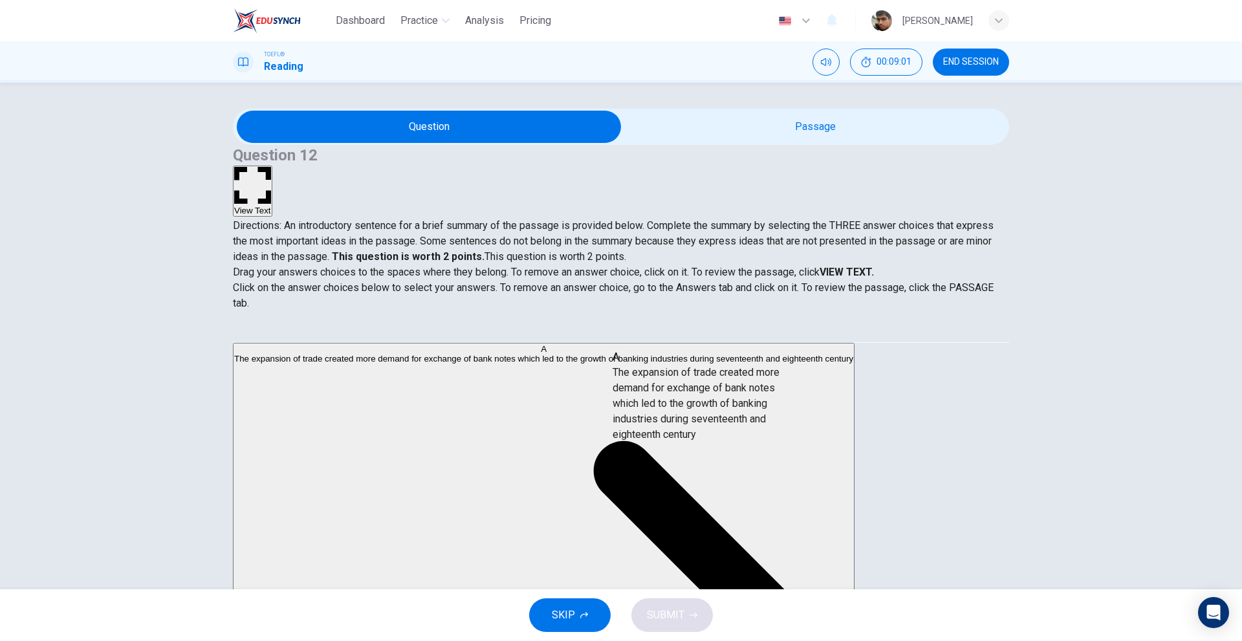
drag, startPoint x: 281, startPoint y: 390, endPoint x: 640, endPoint y: 407, distance: 359.6
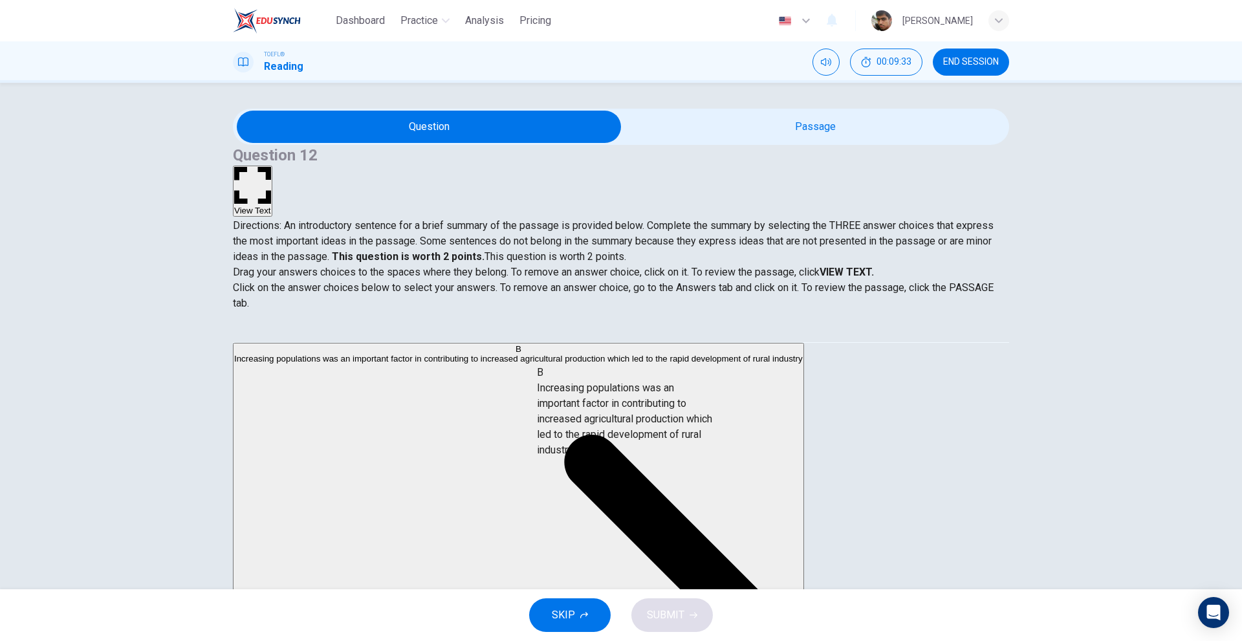
drag, startPoint x: 340, startPoint y: 398, endPoint x: 635, endPoint y: 431, distance: 296.9
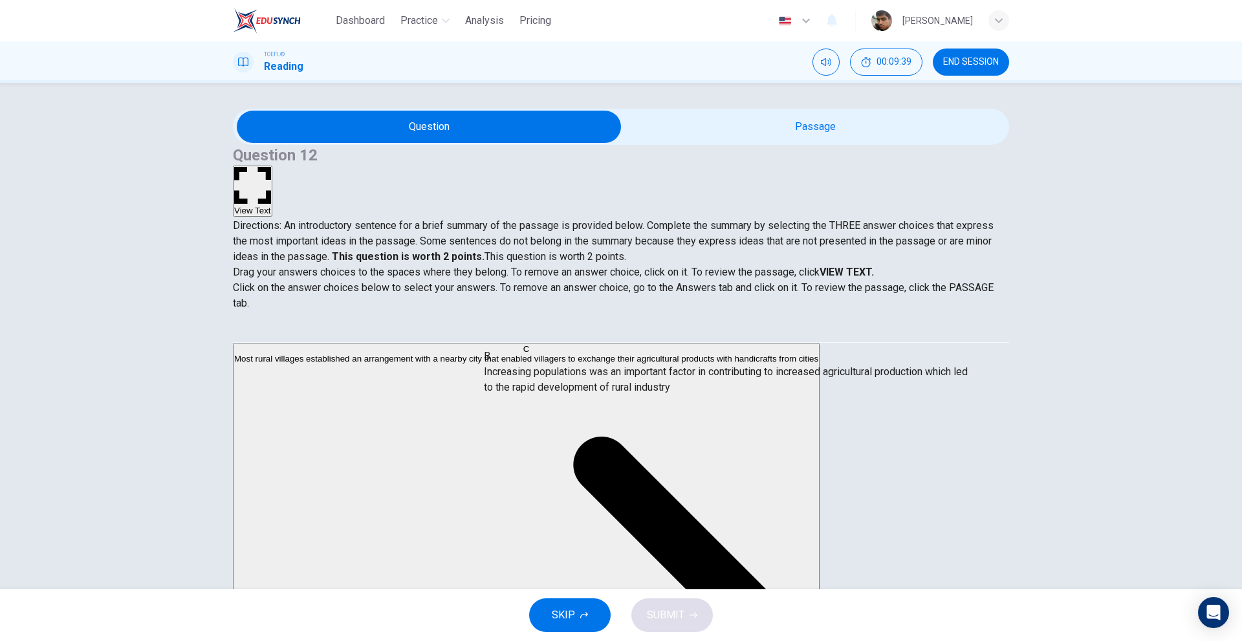
drag, startPoint x: 555, startPoint y: 456, endPoint x: 561, endPoint y: 366, distance: 90.8
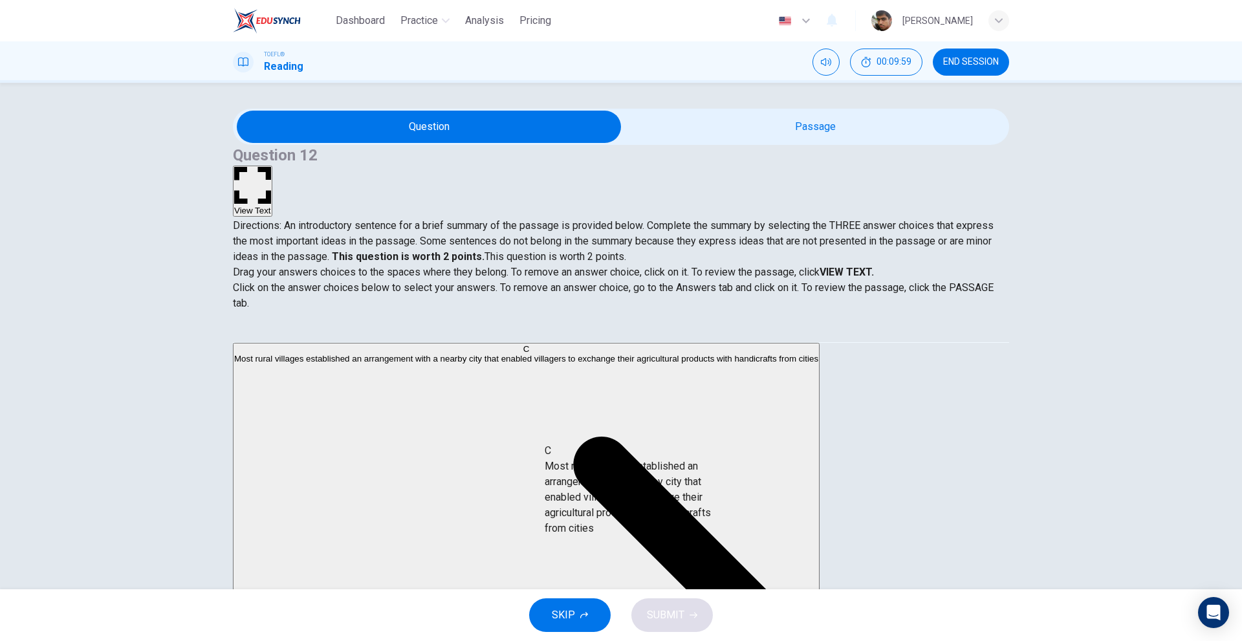
drag, startPoint x: 356, startPoint y: 388, endPoint x: 643, endPoint y: 502, distance: 308.5
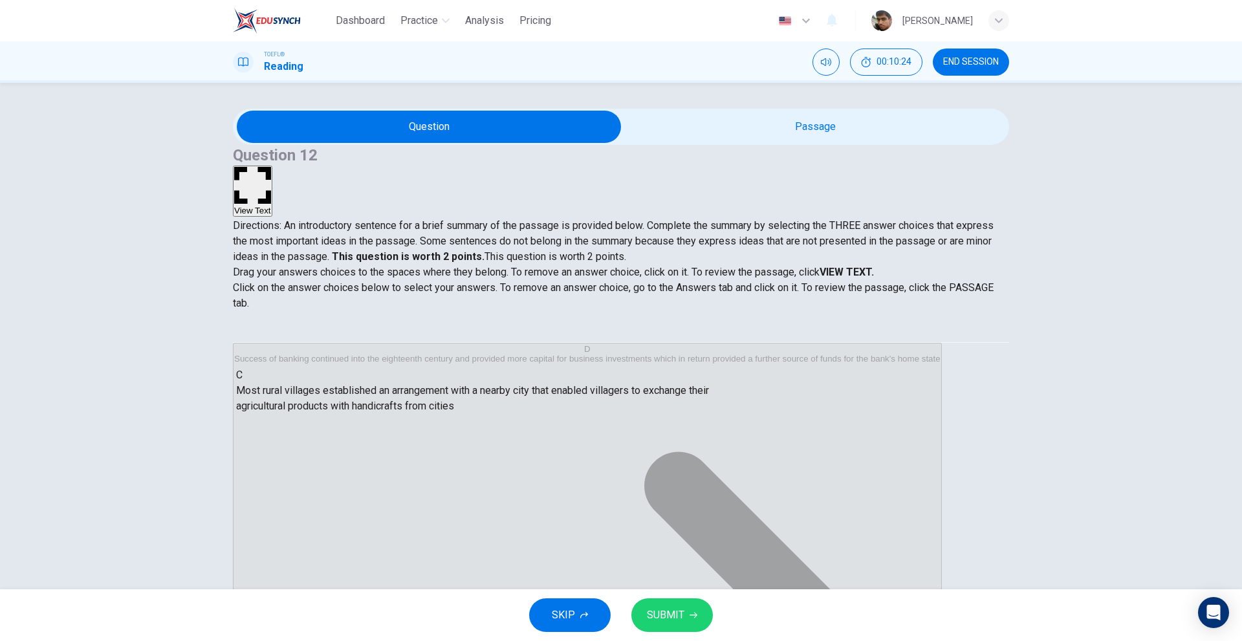
drag, startPoint x: 579, startPoint y: 512, endPoint x: 330, endPoint y: 397, distance: 274.2
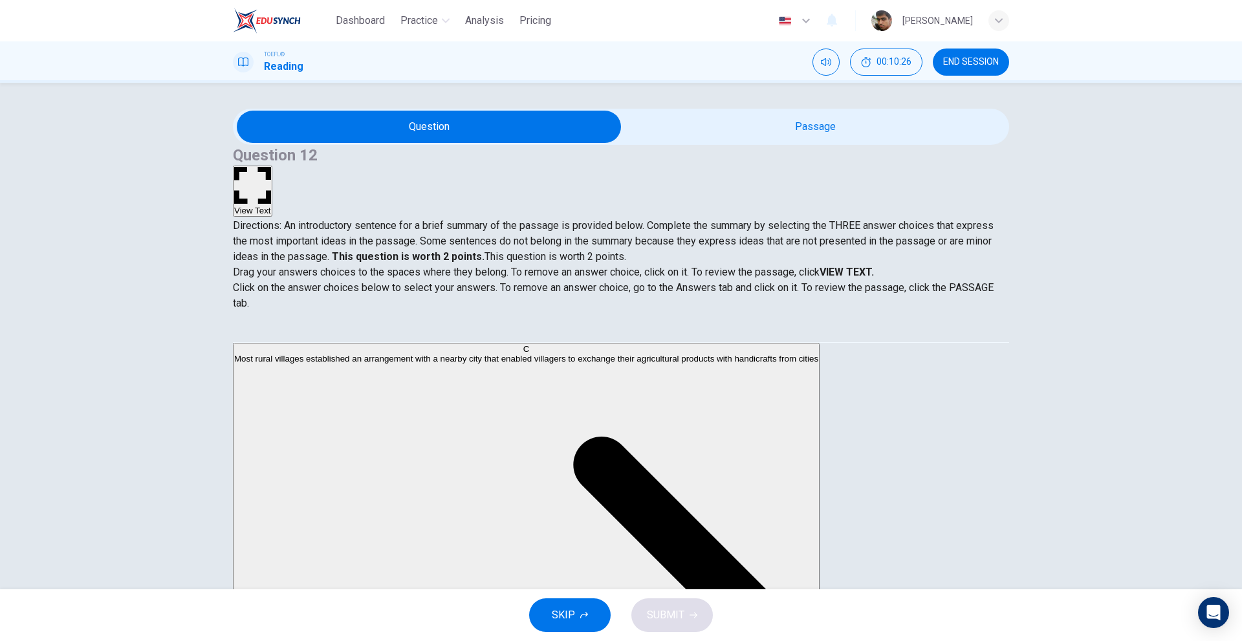
scroll to position [36, 0]
drag, startPoint x: 339, startPoint y: 478, endPoint x: 580, endPoint y: 508, distance: 243.2
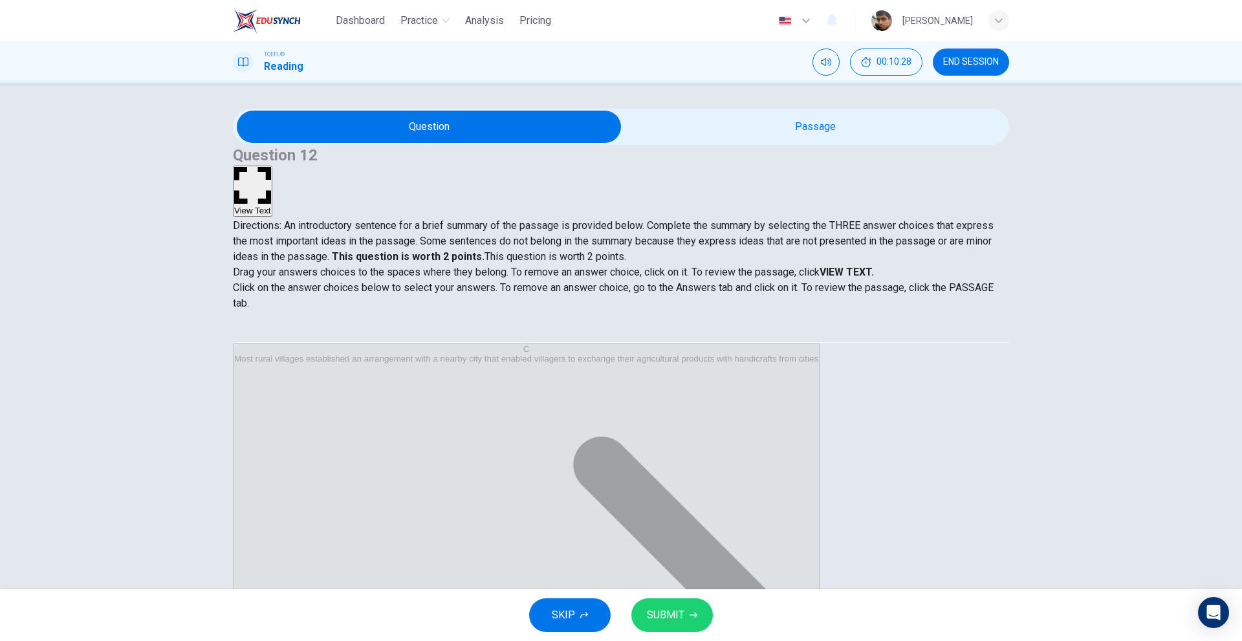
click at [684, 613] on button "SUBMIT" at bounding box center [673, 616] width 82 height 34
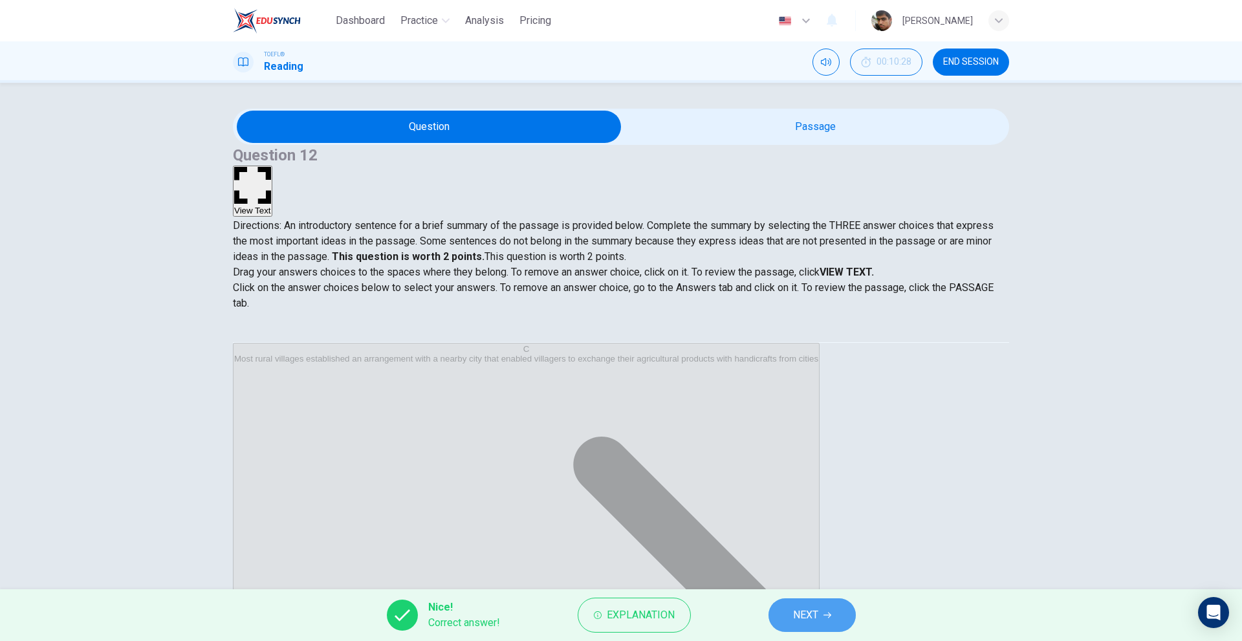
click at [801, 620] on span "NEXT" at bounding box center [805, 615] width 25 height 18
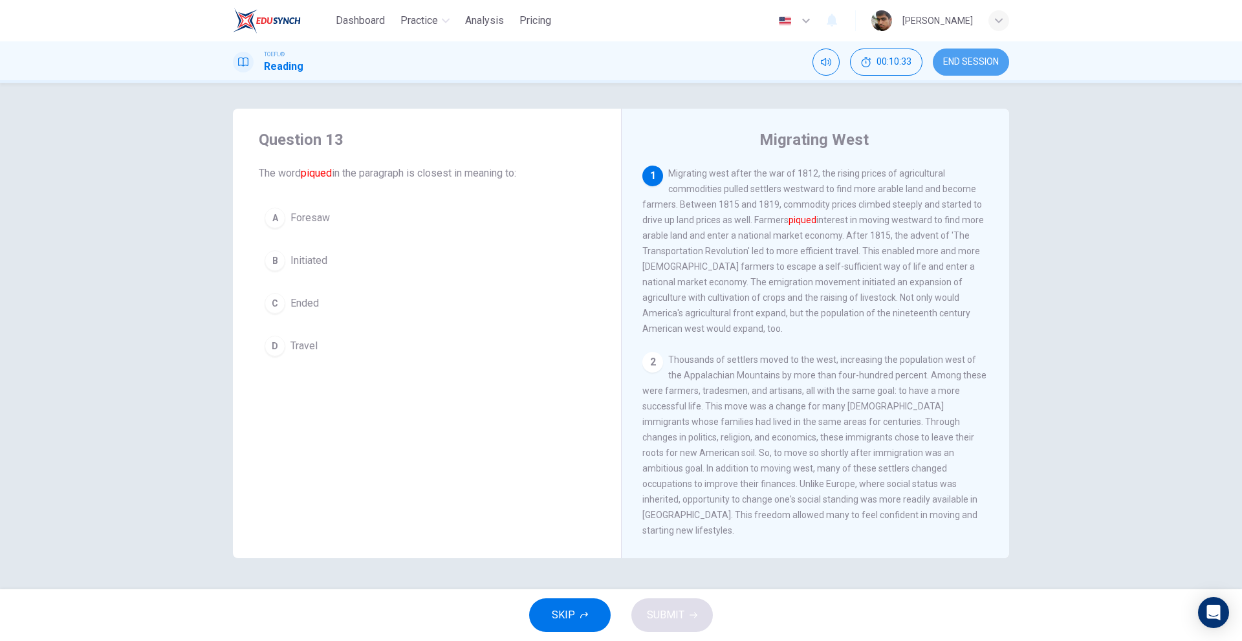
click at [961, 70] on button "END SESSION" at bounding box center [971, 62] width 76 height 27
